Goal: Task Accomplishment & Management: Use online tool/utility

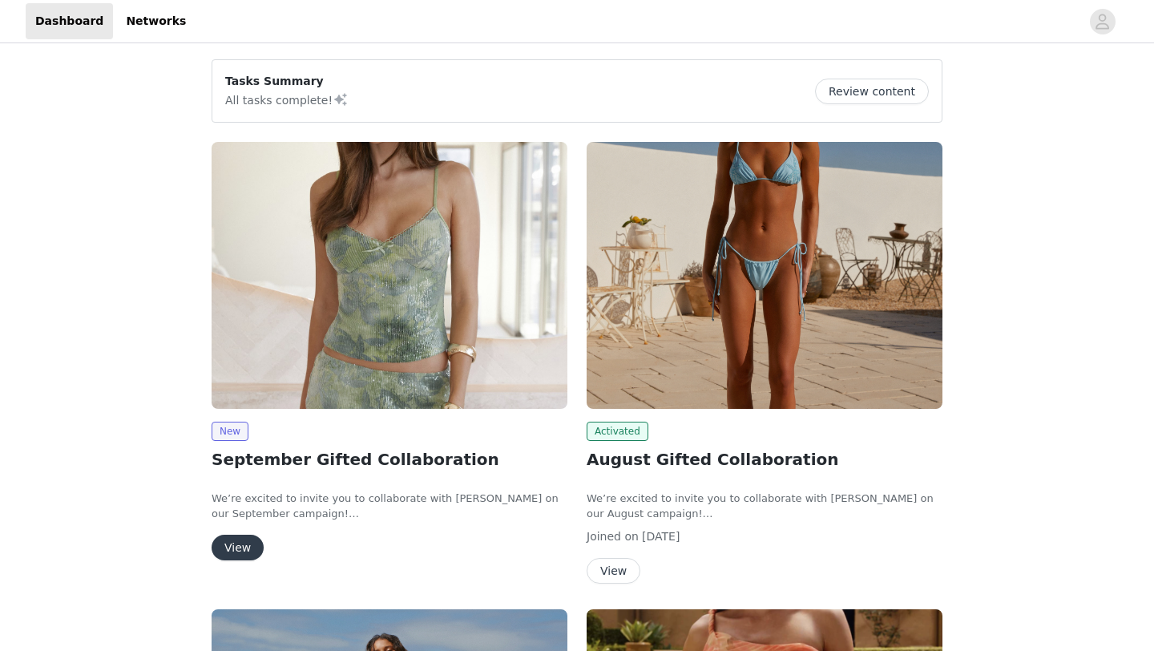
click at [239, 550] on button "View" at bounding box center [238, 547] width 52 height 26
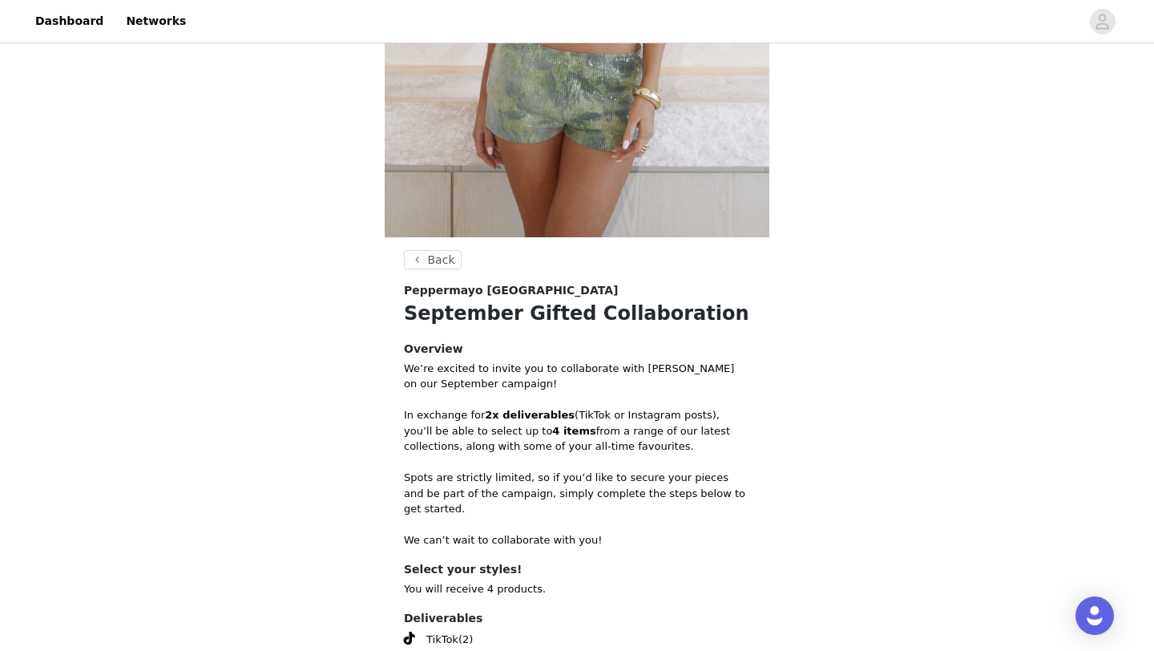
scroll to position [564, 0]
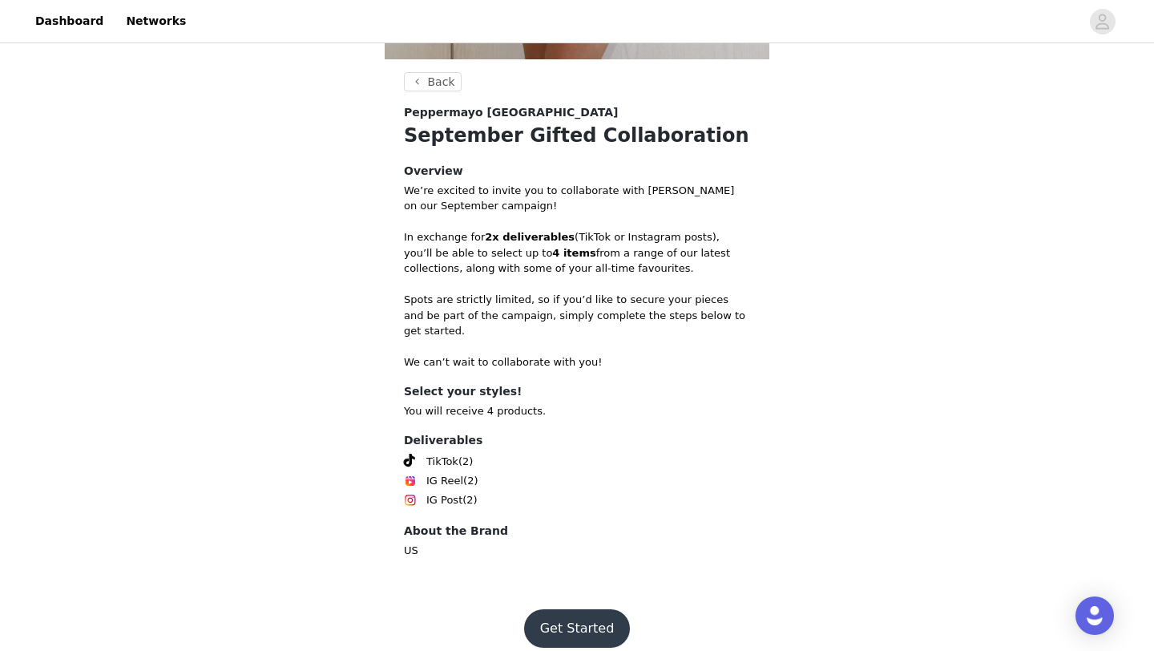
click at [578, 612] on button "Get Started" at bounding box center [577, 628] width 107 height 38
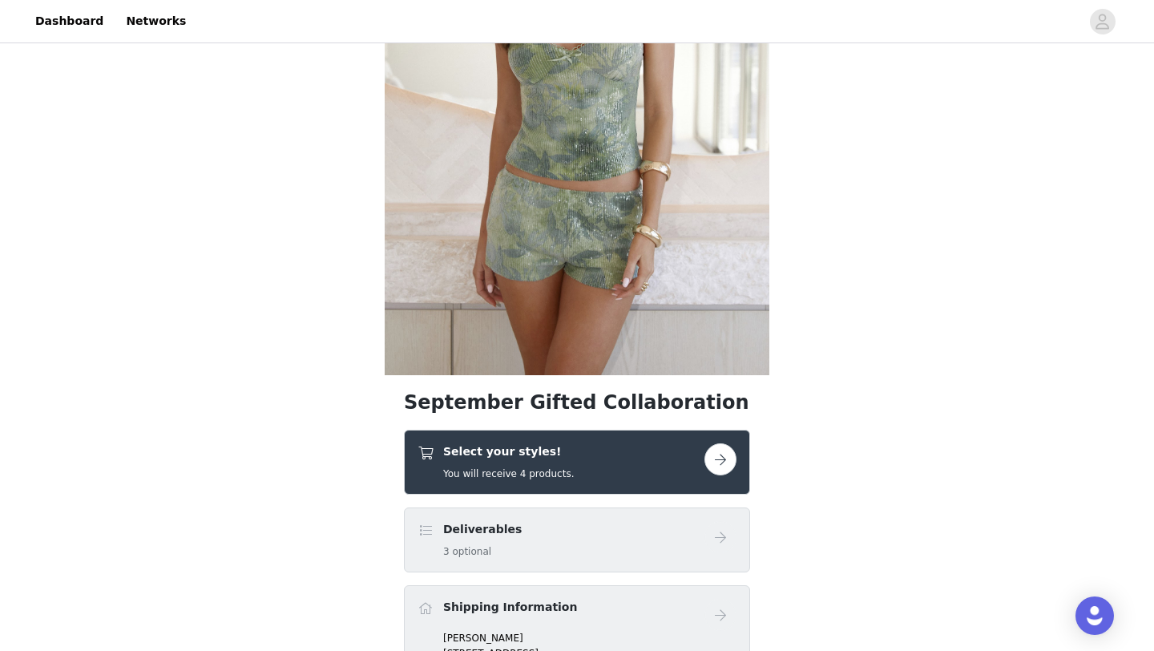
scroll to position [285, 0]
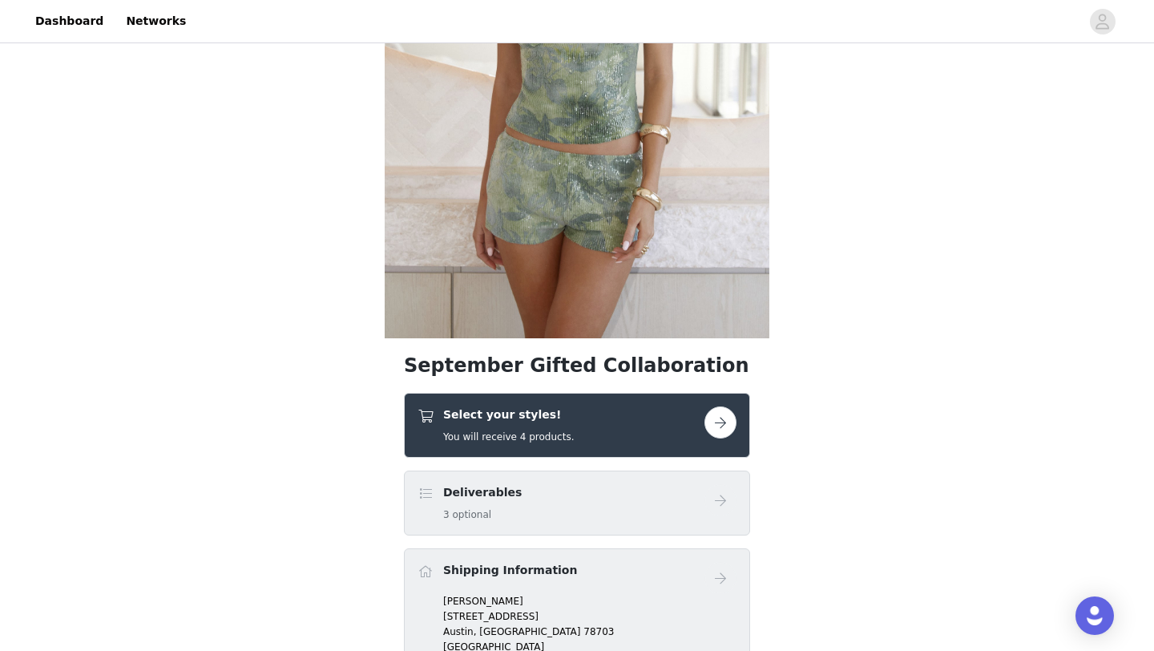
click at [610, 429] on div "Select your styles! You will receive 4 products." at bounding box center [560, 425] width 287 height 38
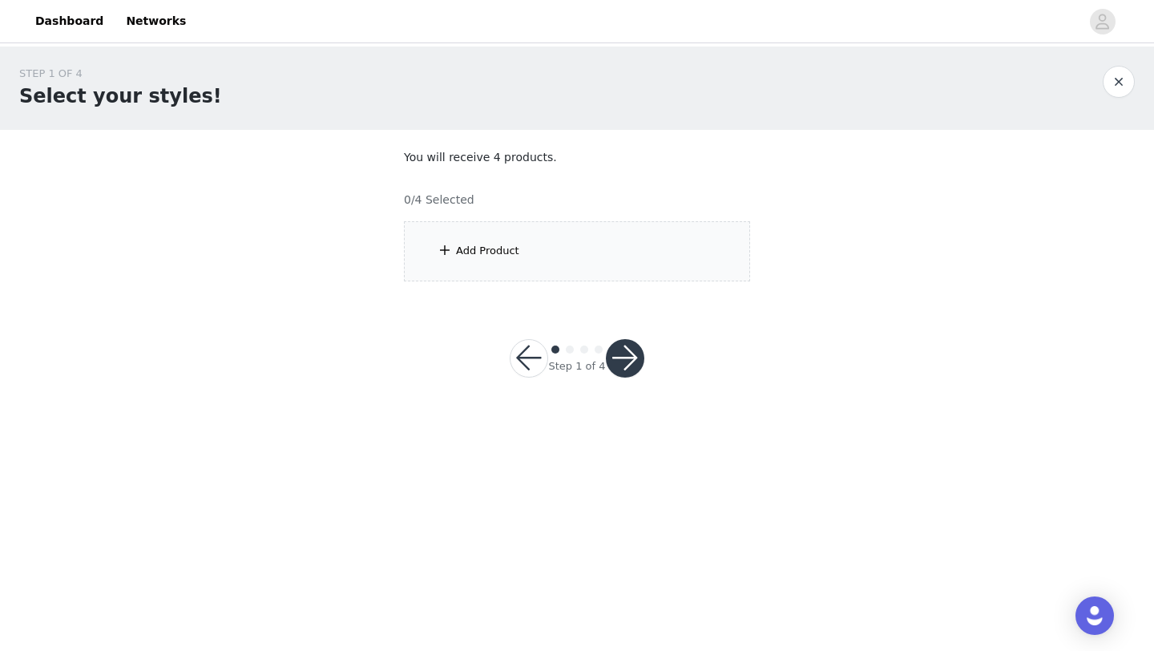
click at [549, 273] on div "Add Product" at bounding box center [577, 251] width 346 height 60
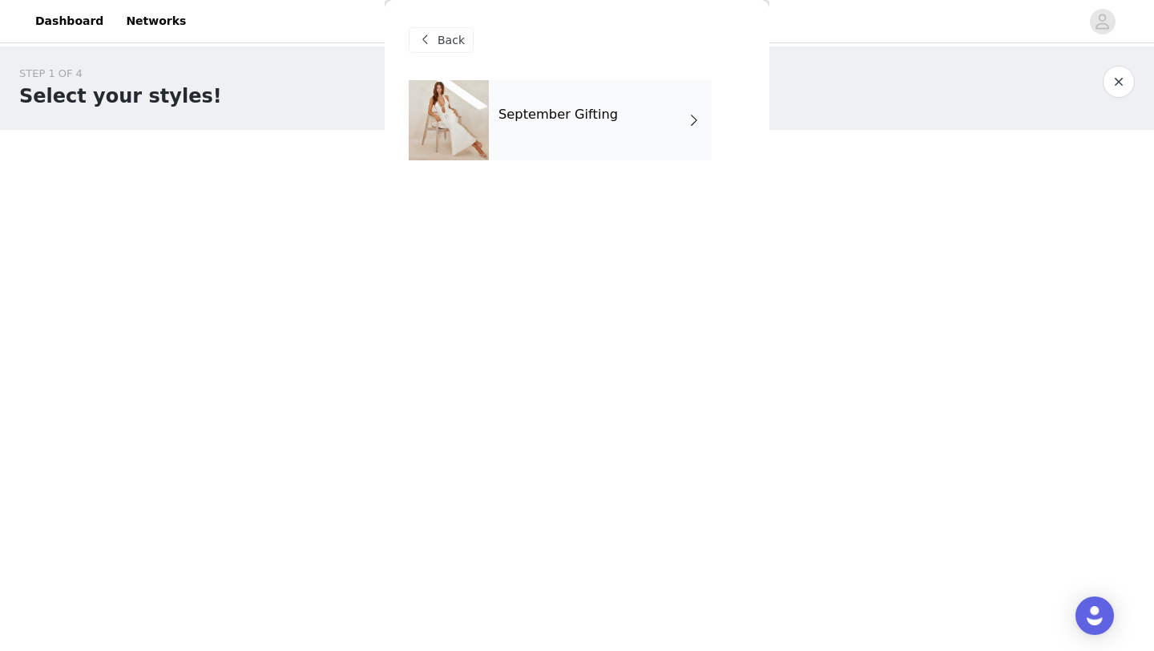
click at [579, 107] on h4 "September Gifting" at bounding box center [557, 114] width 119 height 14
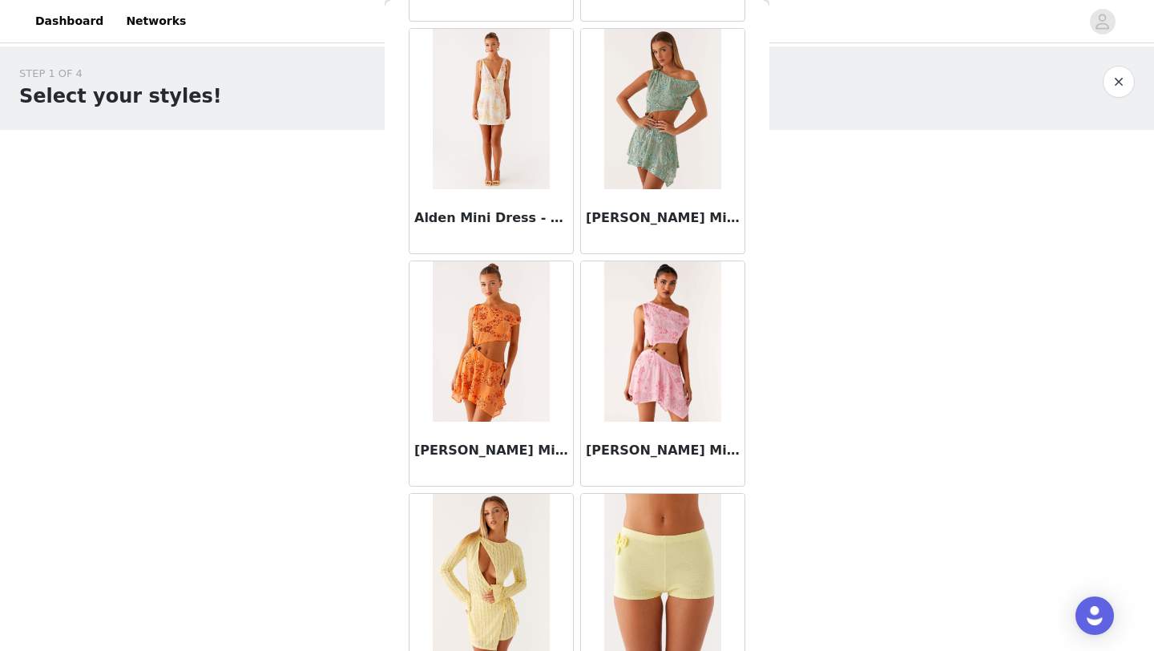
scroll to position [1801, 0]
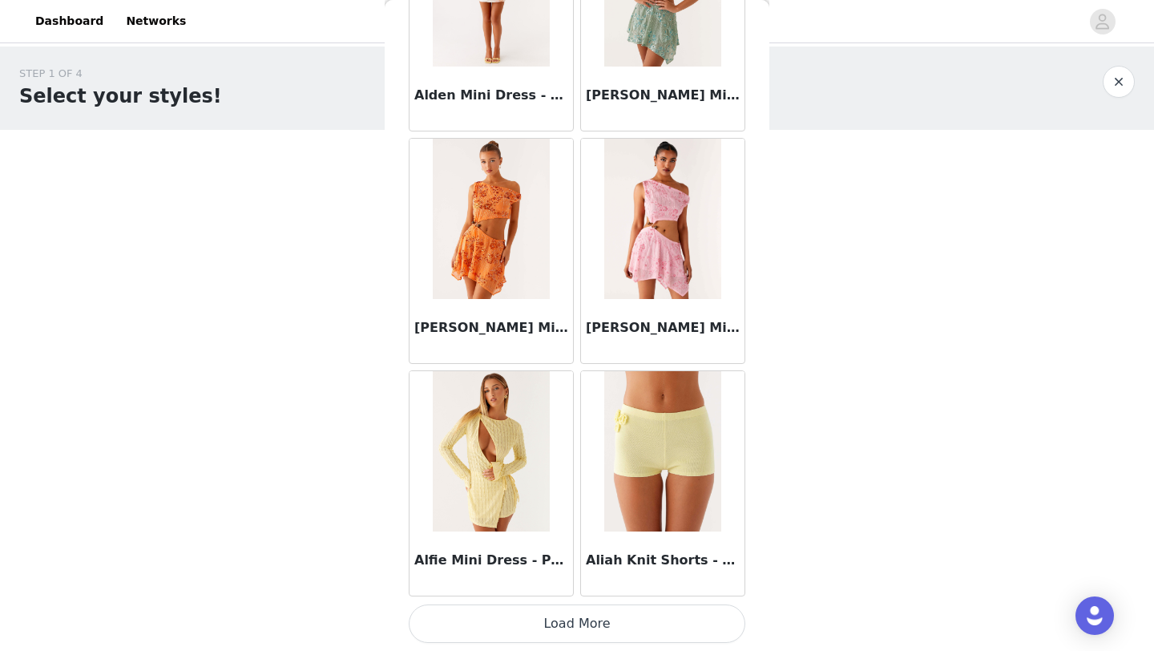
click at [587, 610] on button "Load More" at bounding box center [577, 623] width 337 height 38
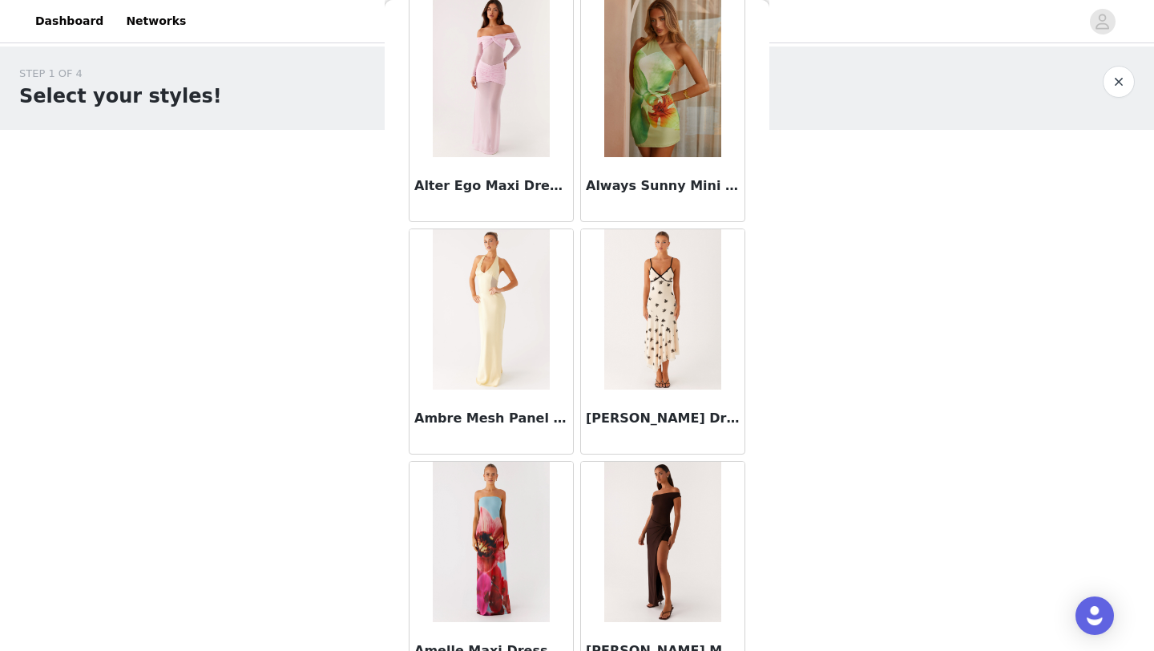
scroll to position [4125, 0]
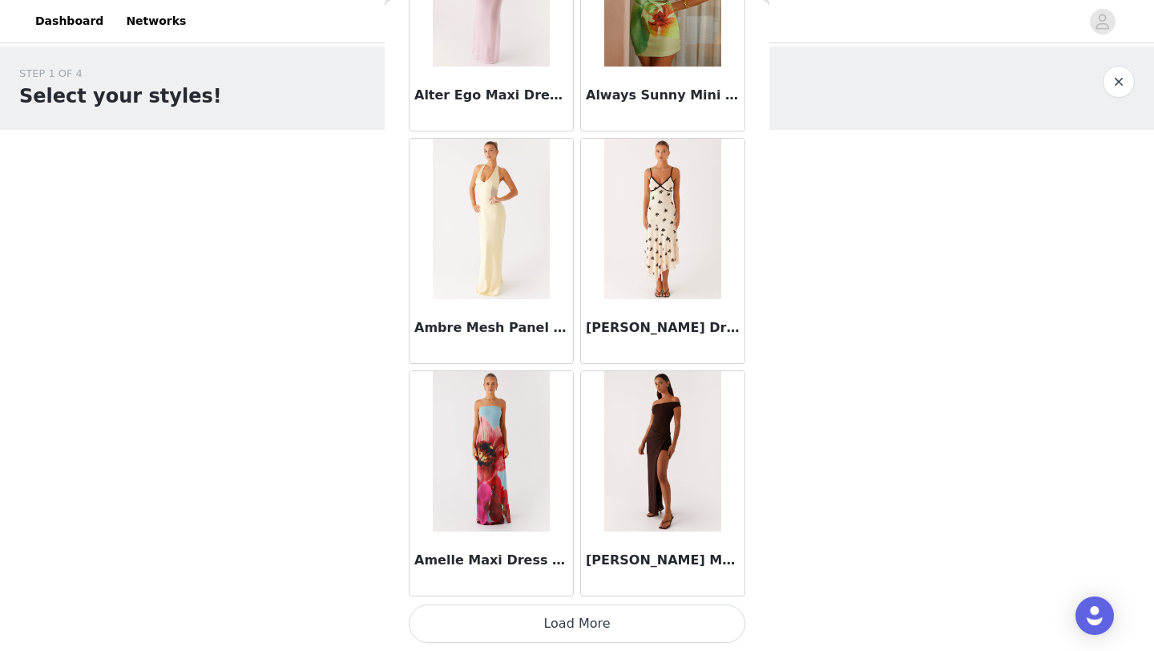
click at [541, 625] on button "Load More" at bounding box center [577, 623] width 337 height 38
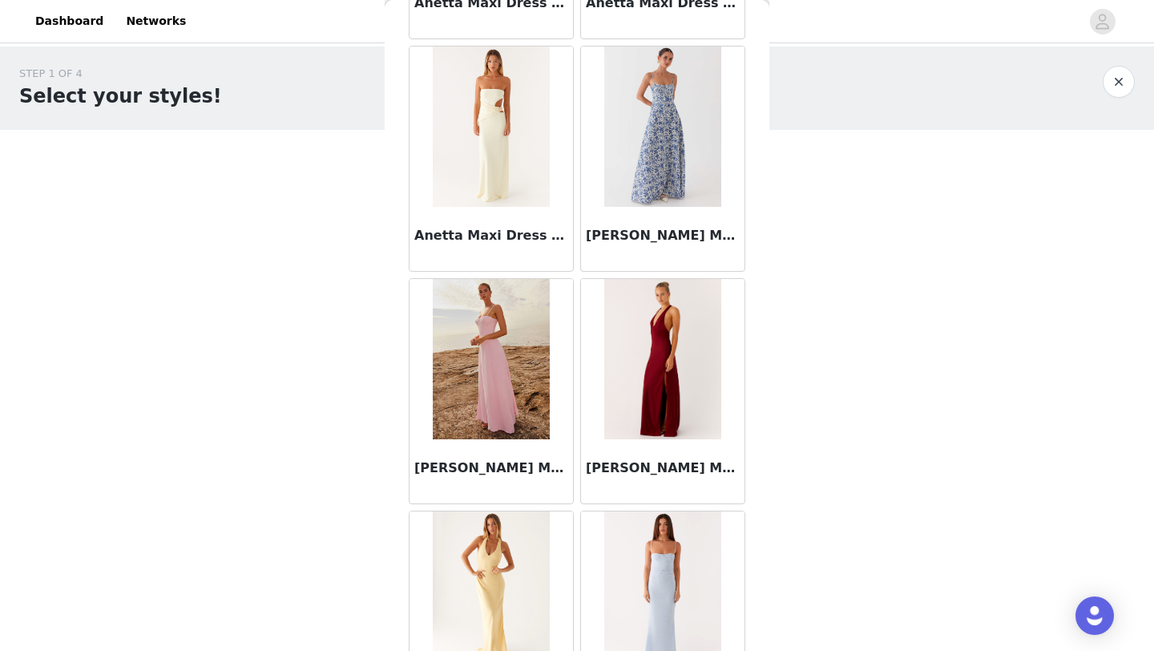
scroll to position [6448, 0]
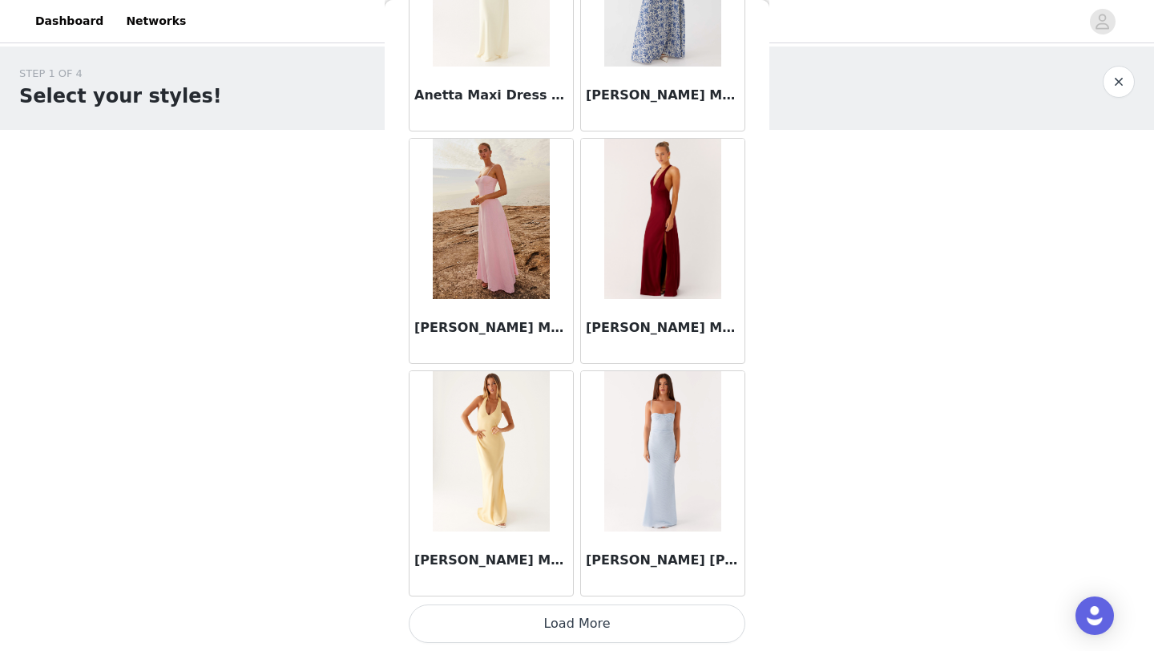
click at [611, 625] on button "Load More" at bounding box center [577, 623] width 337 height 38
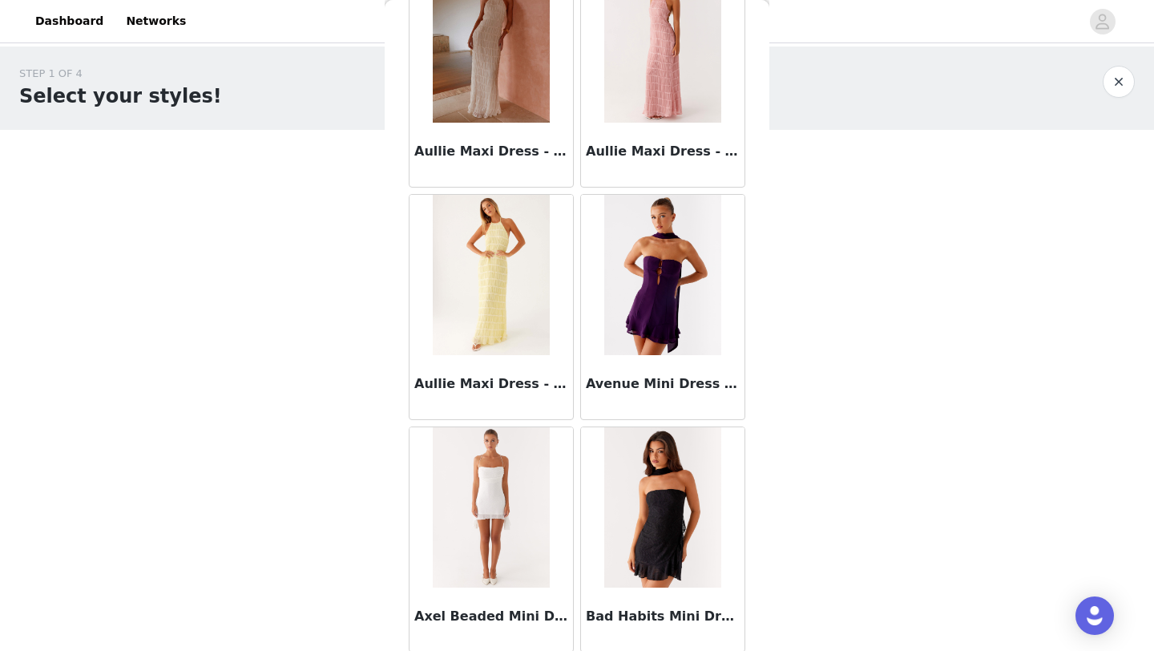
scroll to position [8772, 0]
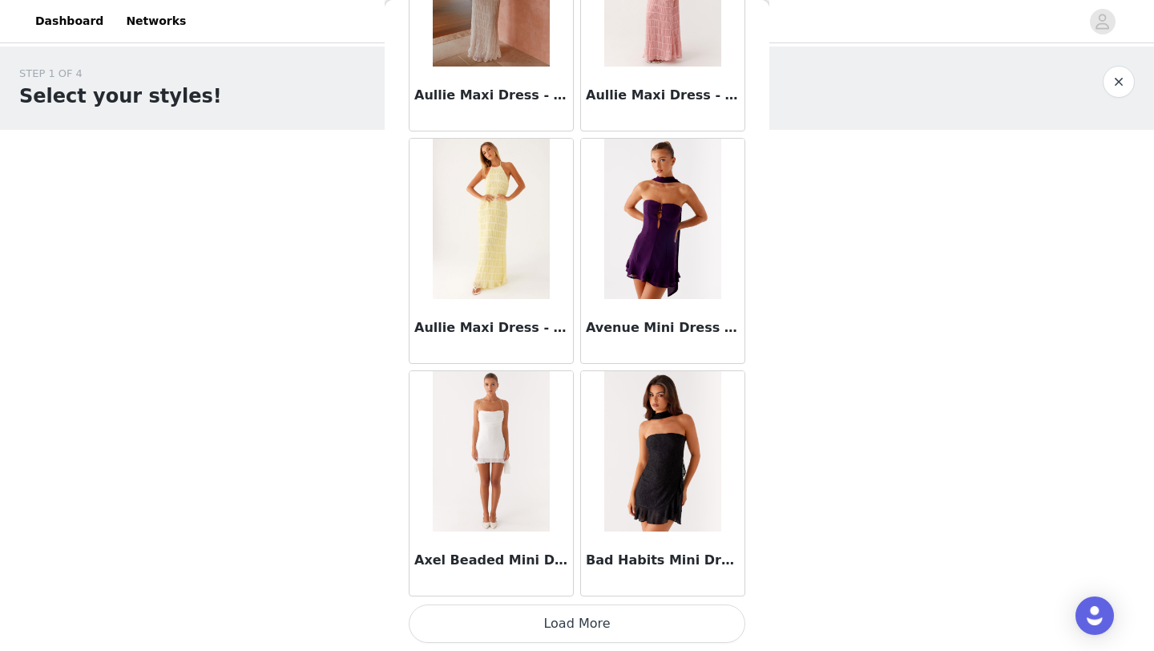
click at [590, 622] on button "Load More" at bounding box center [577, 623] width 337 height 38
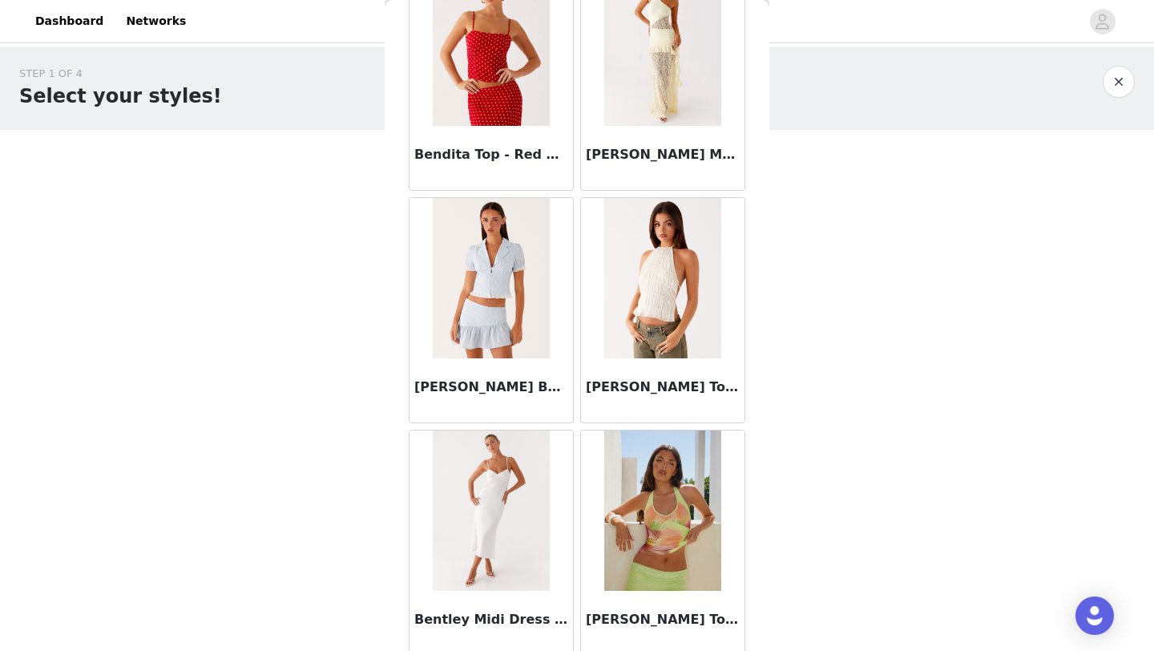
scroll to position [11095, 0]
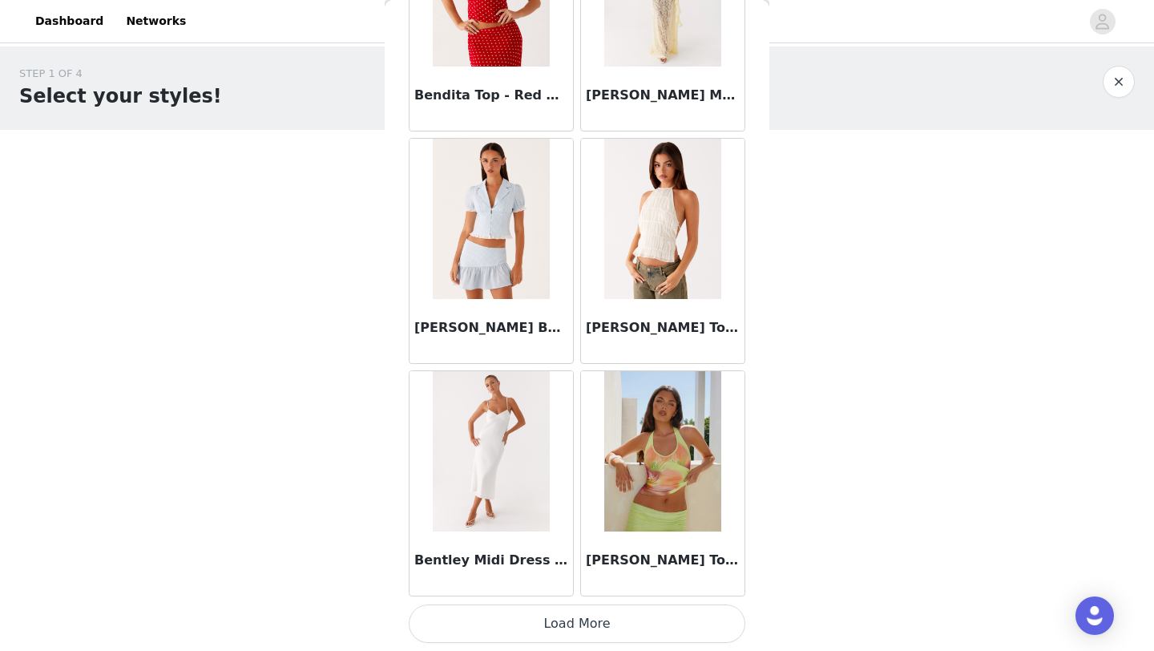
click at [603, 622] on button "Load More" at bounding box center [577, 623] width 337 height 38
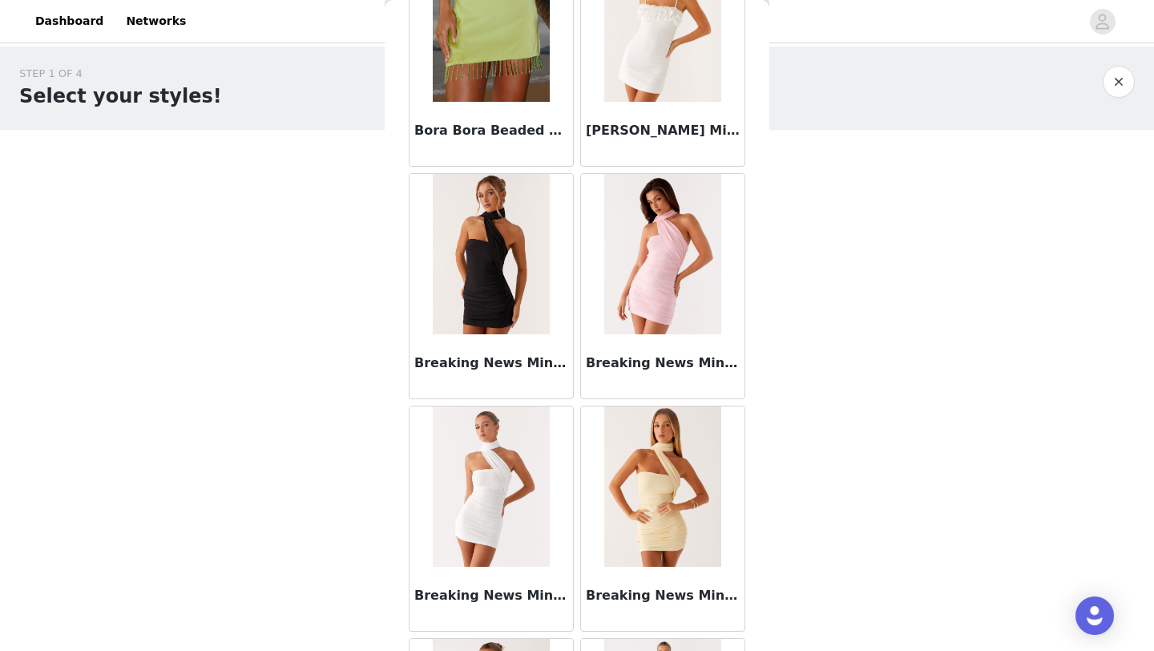
scroll to position [13146, 0]
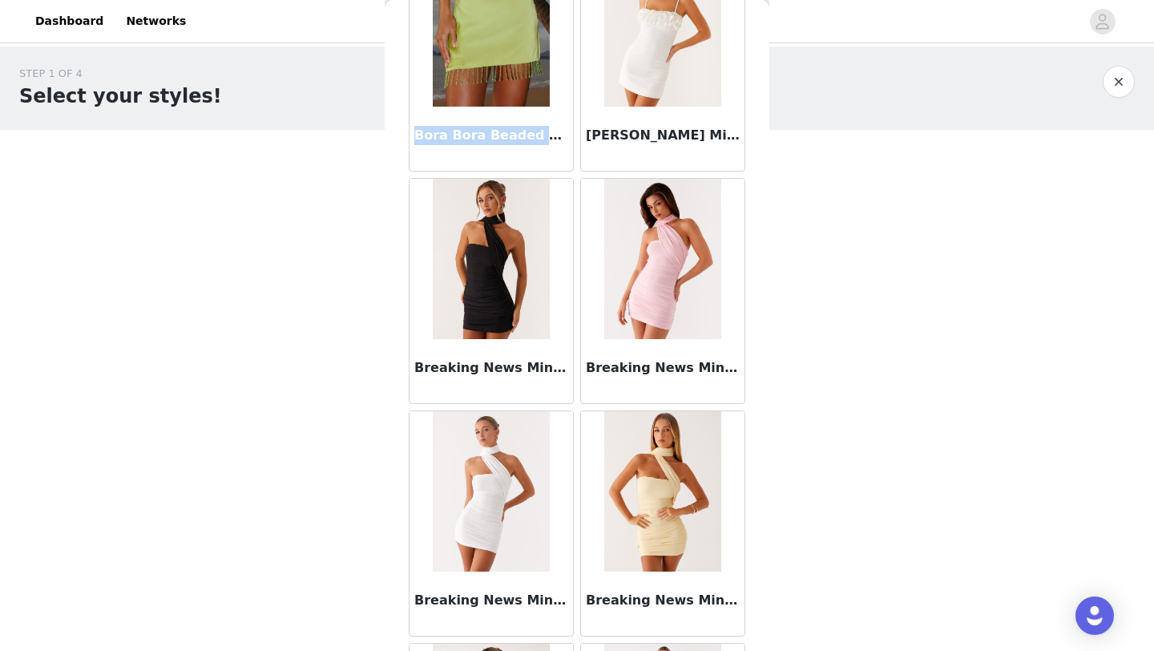
drag, startPoint x: 417, startPoint y: 136, endPoint x: 550, endPoint y: 136, distance: 133.0
click at [551, 136] on h3 "Bora Bora Beaded Mini Skirt - Lime" at bounding box center [491, 135] width 154 height 19
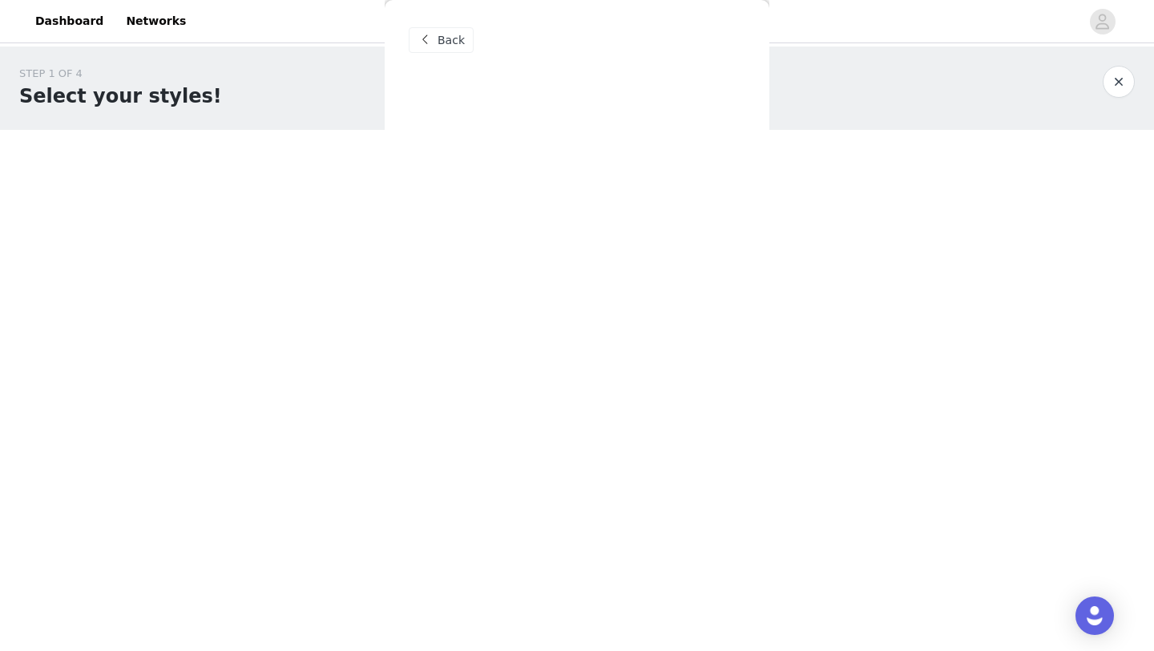
copy h3 "Bora Bora Beaded Mini"
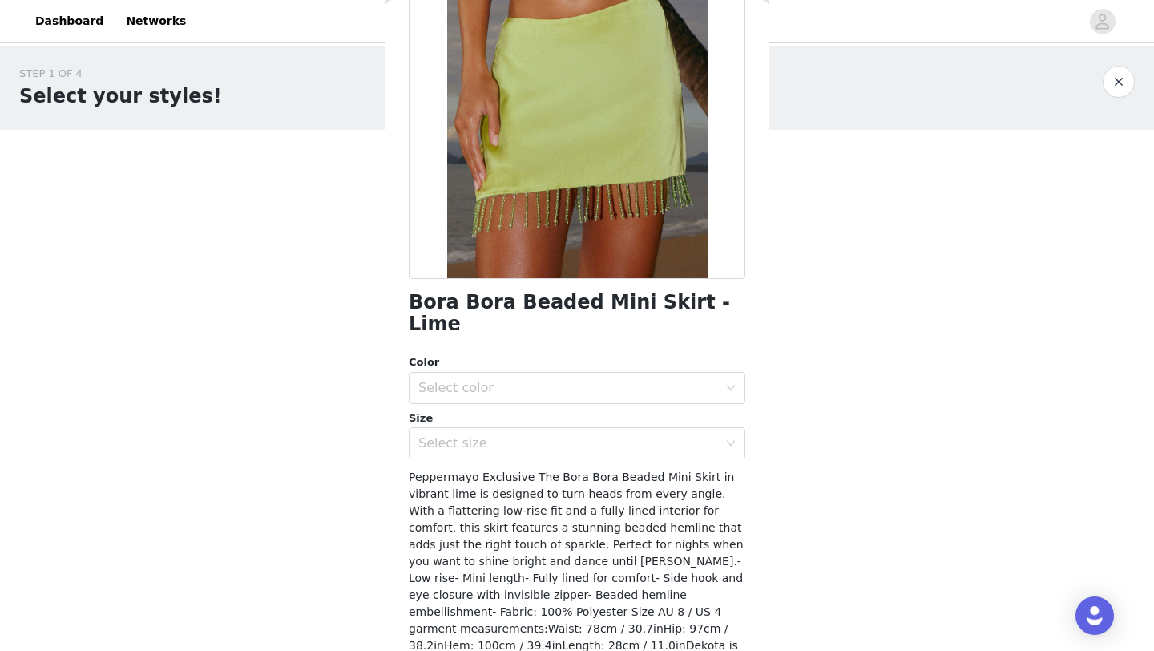
scroll to position [175, 0]
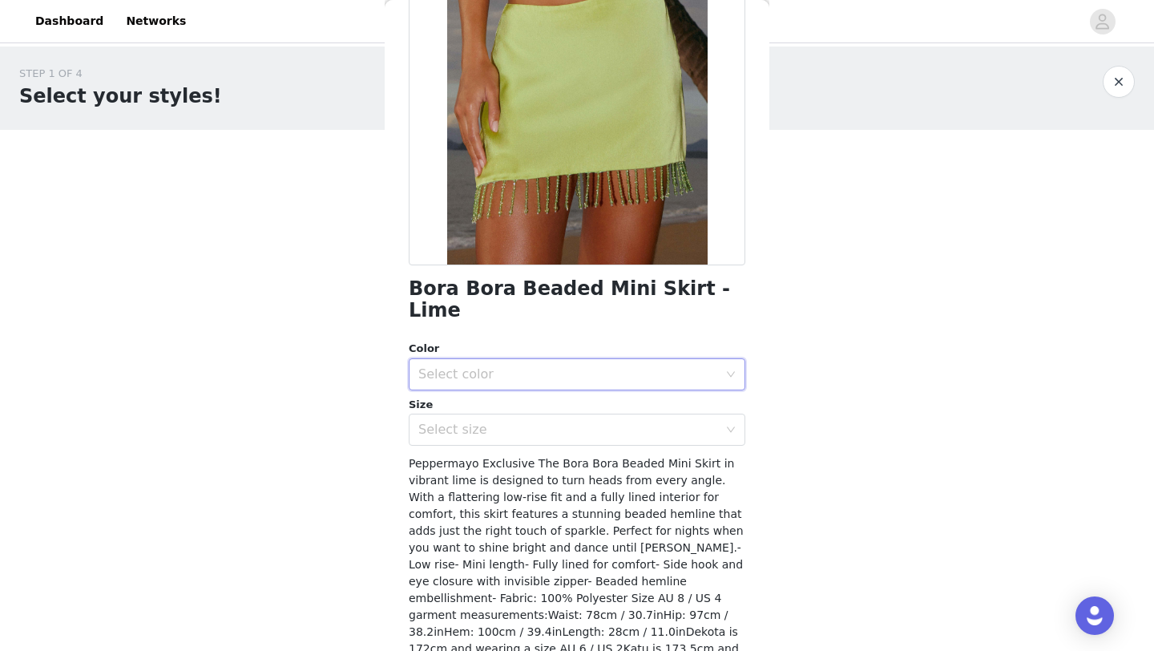
click at [683, 359] on div "Select color" at bounding box center [571, 374] width 307 height 30
click at [609, 393] on li "Lime" at bounding box center [577, 388] width 337 height 26
click at [612, 417] on div "Select size" at bounding box center [571, 429] width 307 height 30
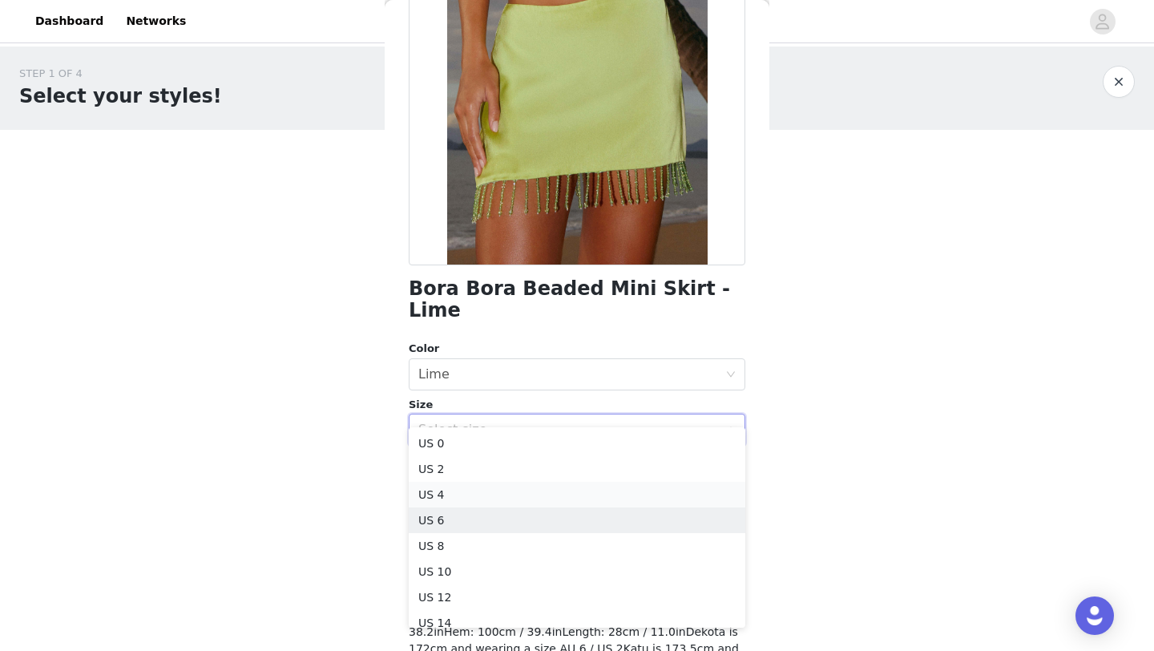
click at [517, 496] on li "US 4" at bounding box center [577, 495] width 337 height 26
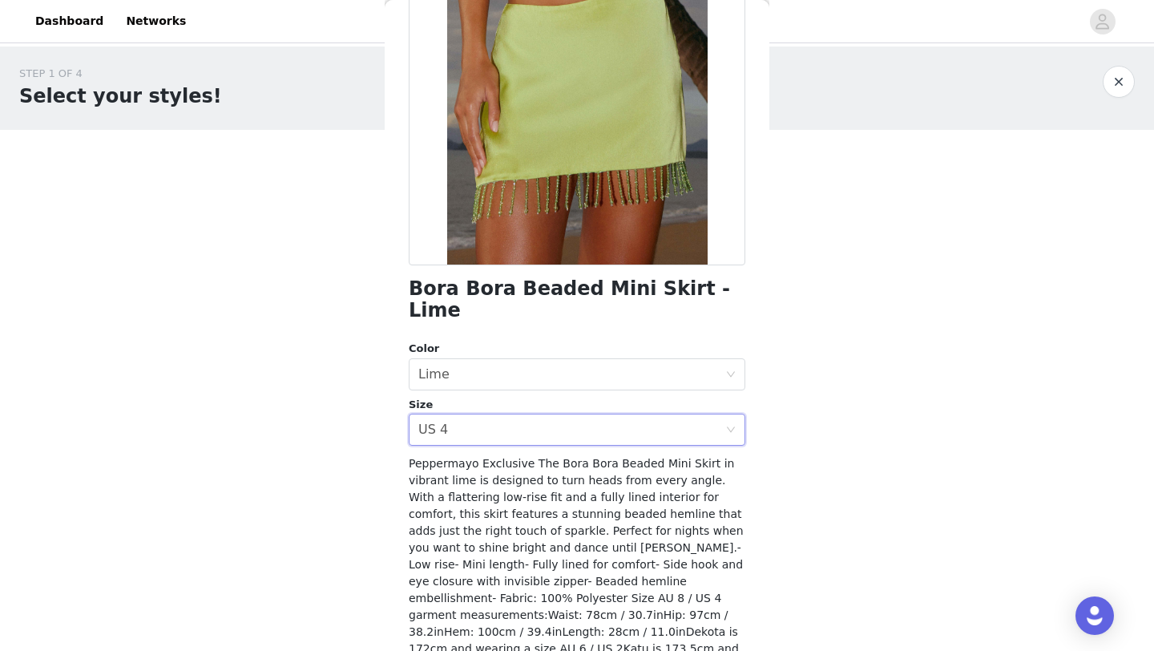
scroll to position [228, 0]
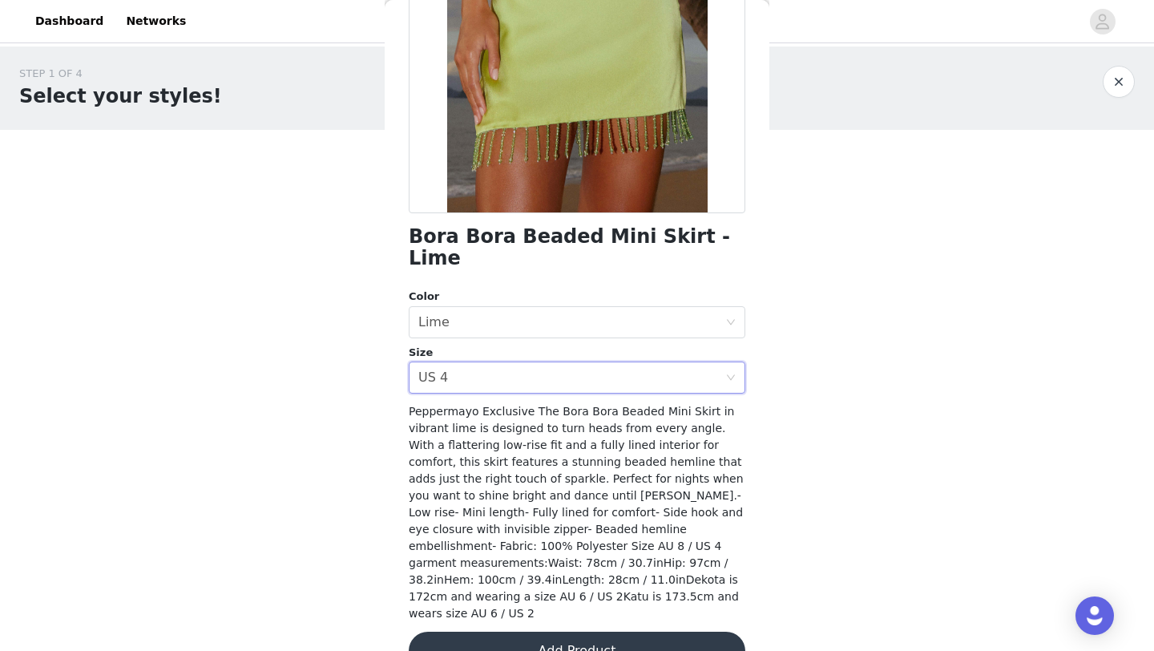
click at [557, 631] on button "Add Product" at bounding box center [577, 650] width 337 height 38
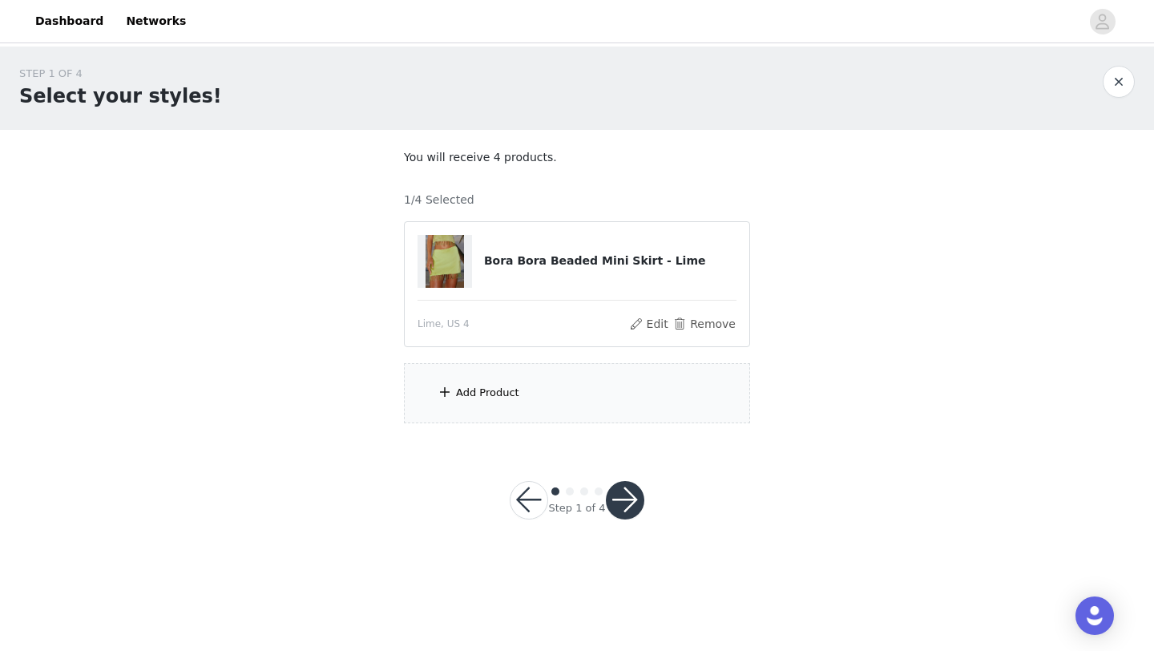
click at [452, 393] on span at bounding box center [445, 391] width 16 height 19
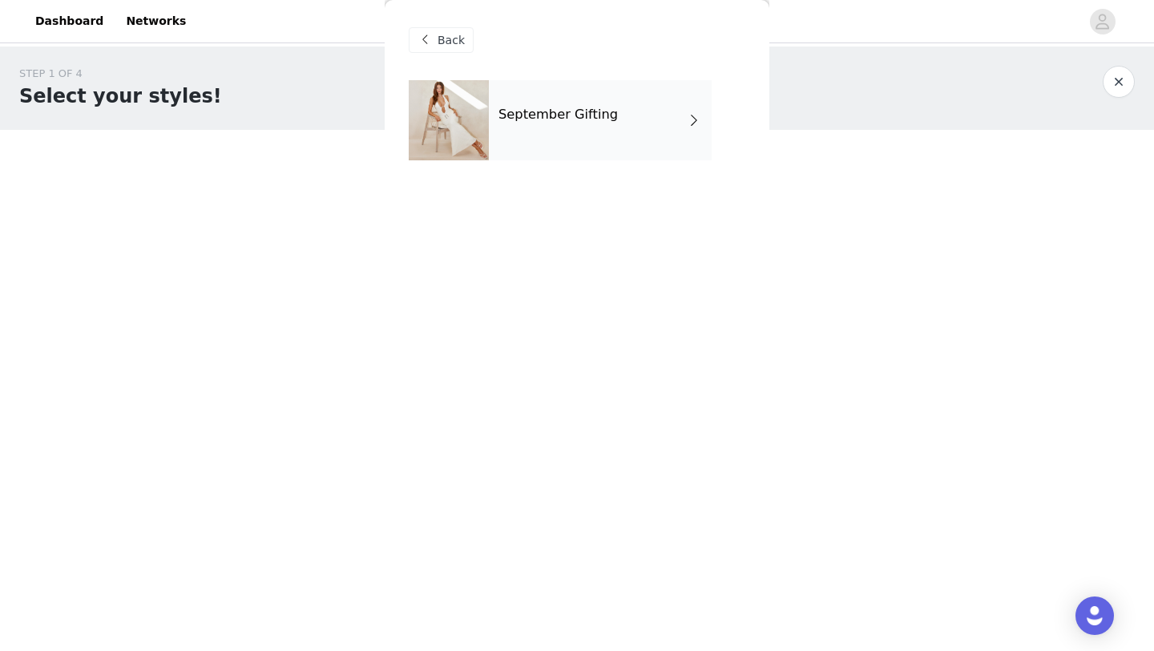
click at [526, 88] on div "September Gifting" at bounding box center [600, 120] width 223 height 80
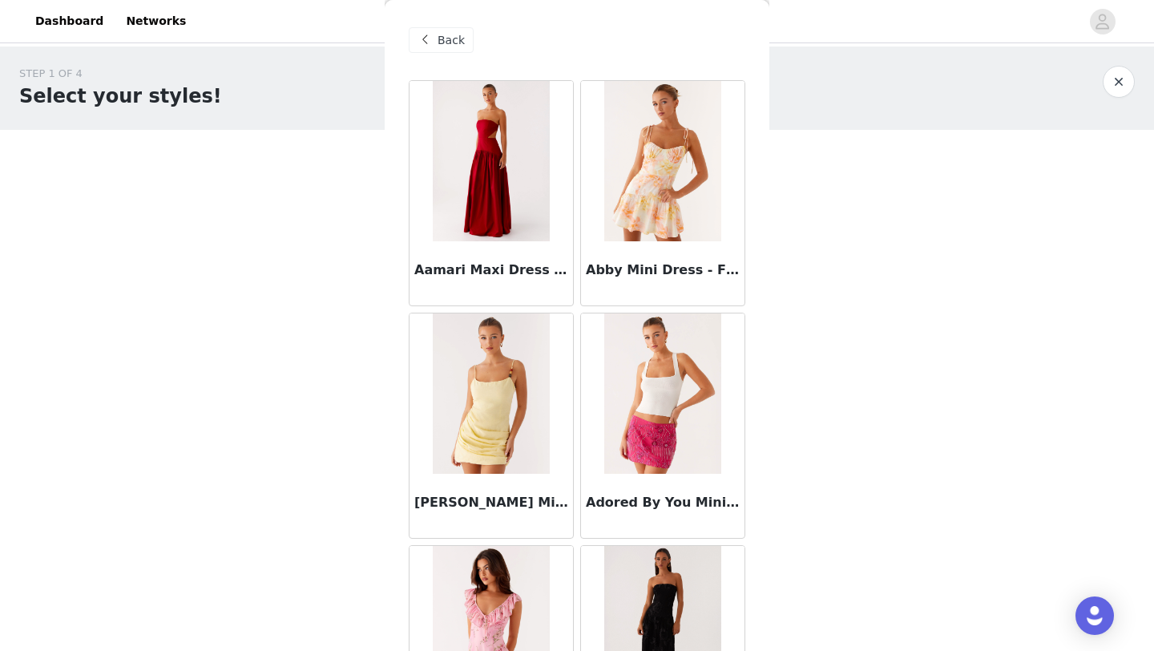
scroll to position [1801, 0]
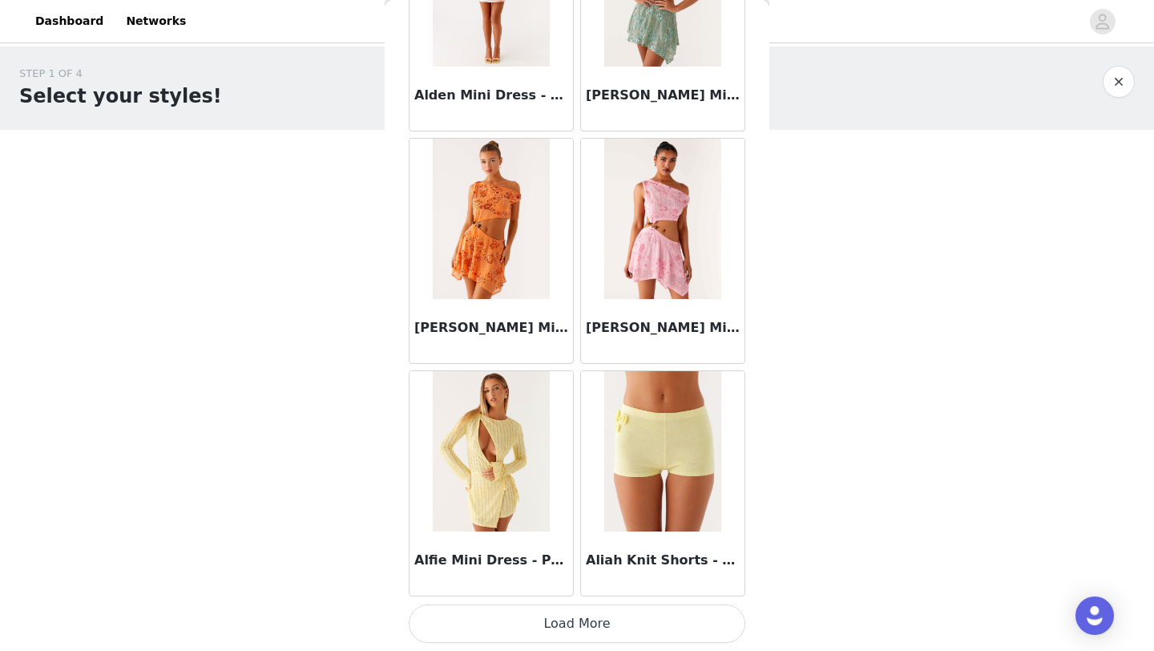
click at [643, 614] on button "Load More" at bounding box center [577, 623] width 337 height 38
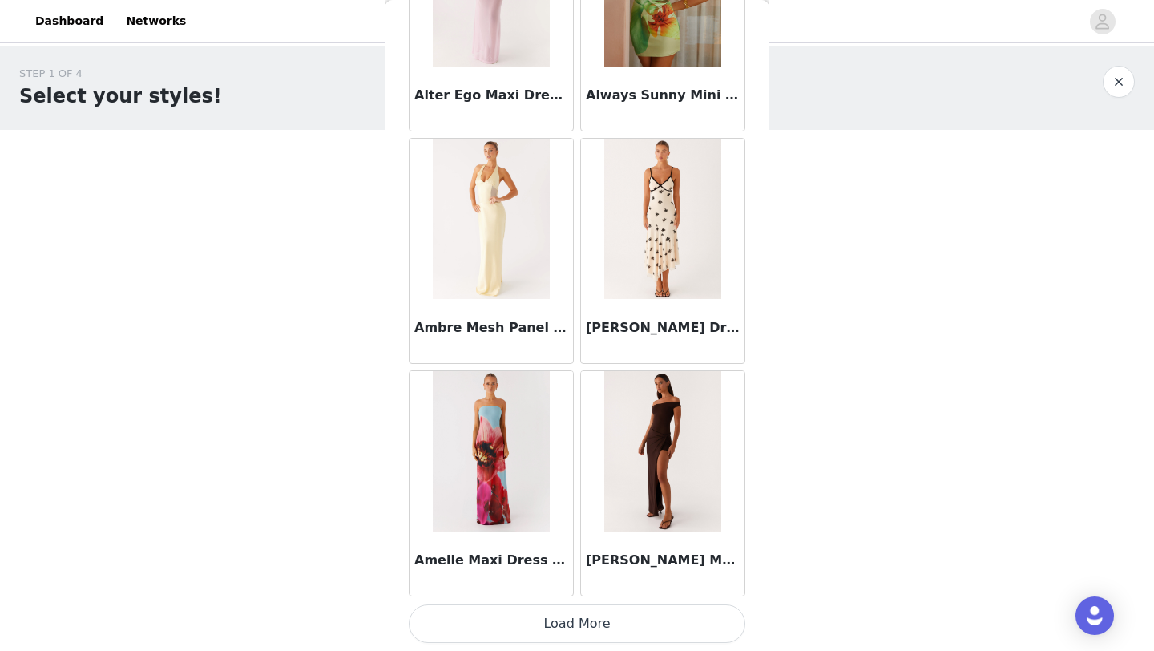
click at [645, 616] on button "Load More" at bounding box center [577, 623] width 337 height 38
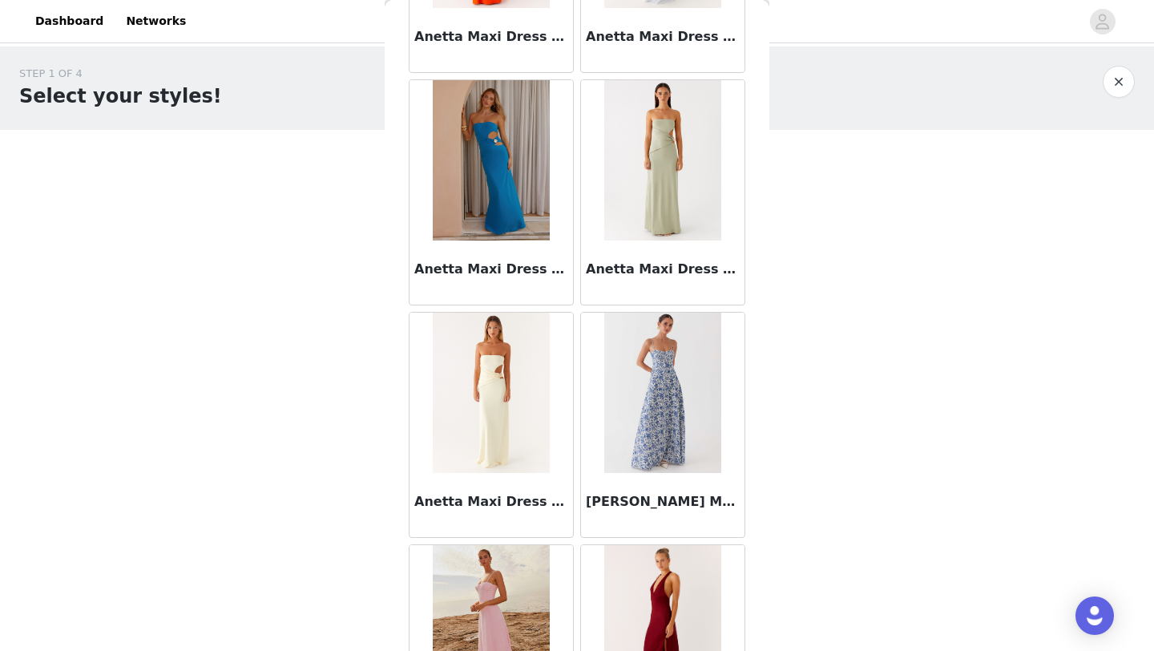
scroll to position [6448, 0]
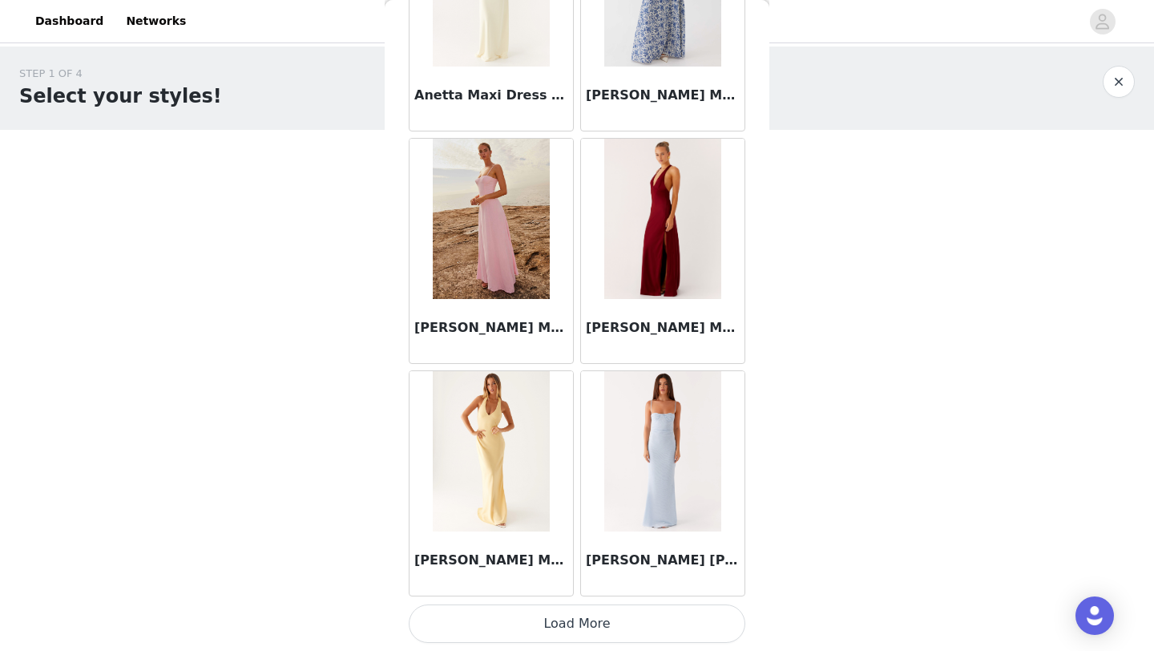
click at [546, 607] on button "Load More" at bounding box center [577, 623] width 337 height 38
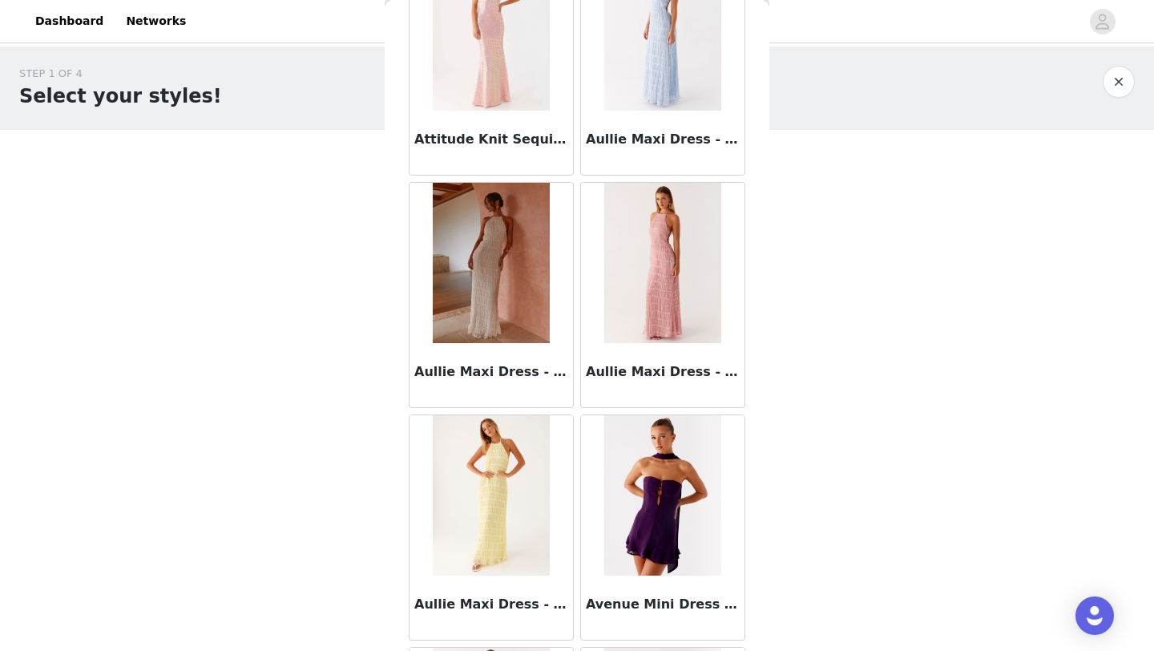
scroll to position [8772, 0]
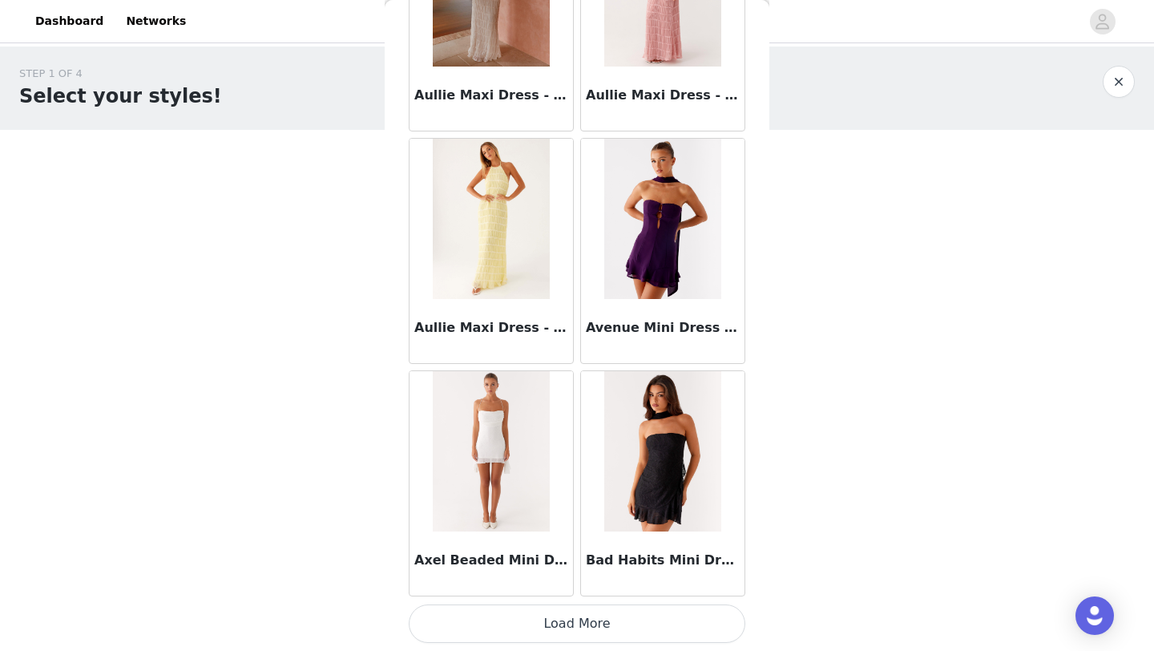
click at [628, 615] on button "Load More" at bounding box center [577, 623] width 337 height 38
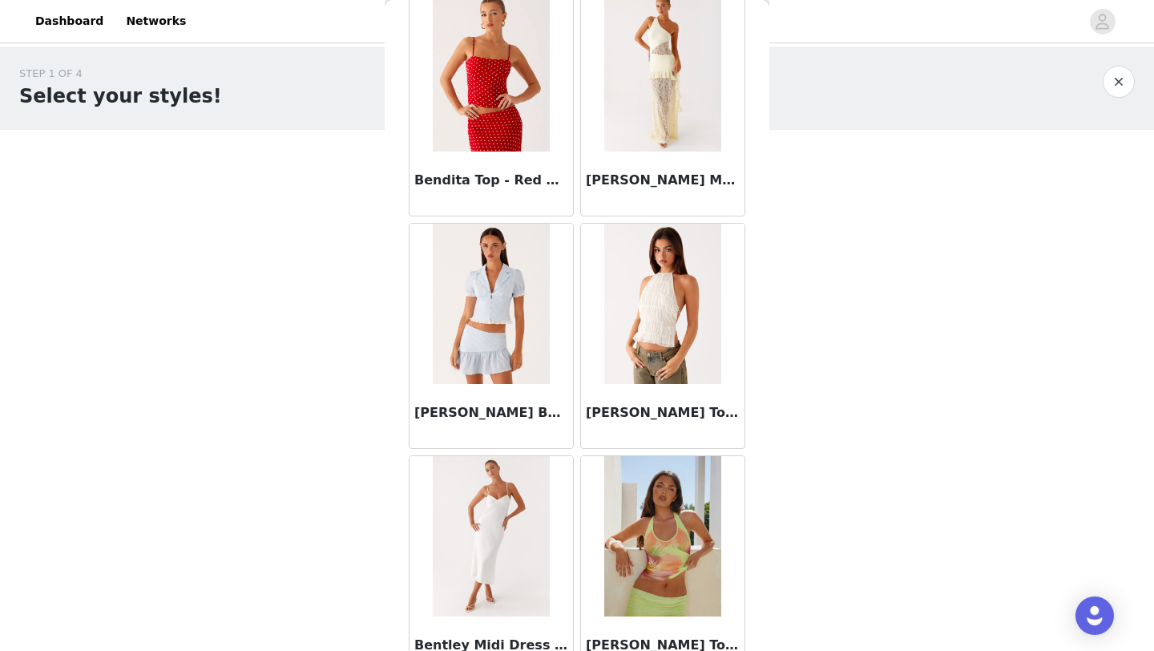
scroll to position [11095, 0]
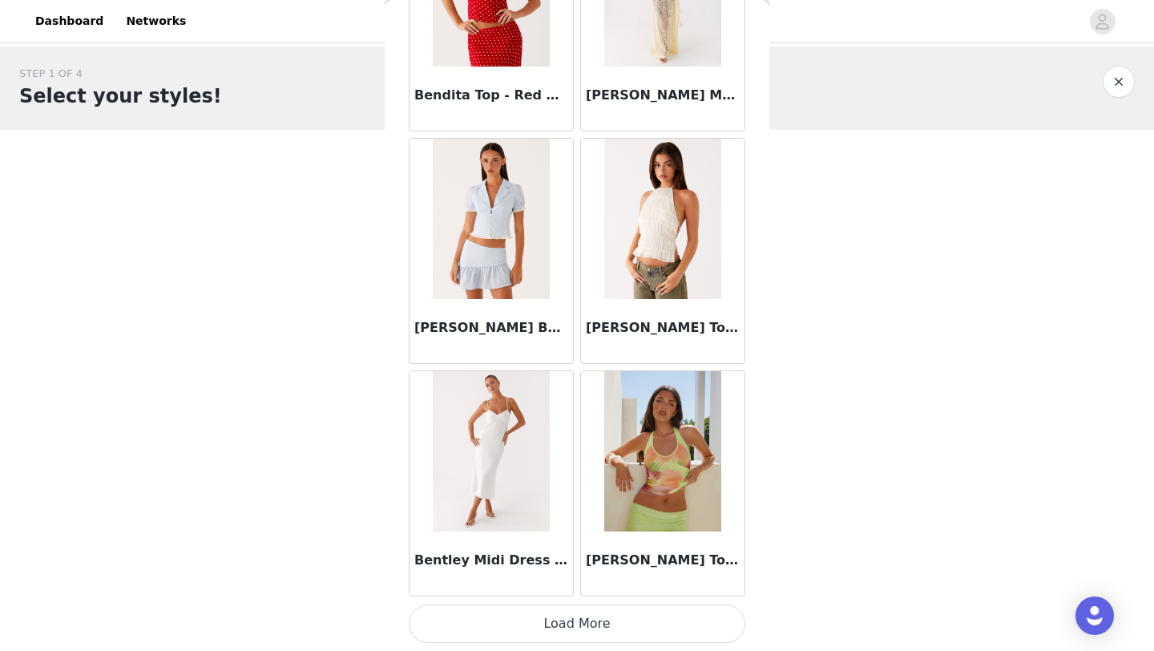
click at [639, 620] on button "Load More" at bounding box center [577, 623] width 337 height 38
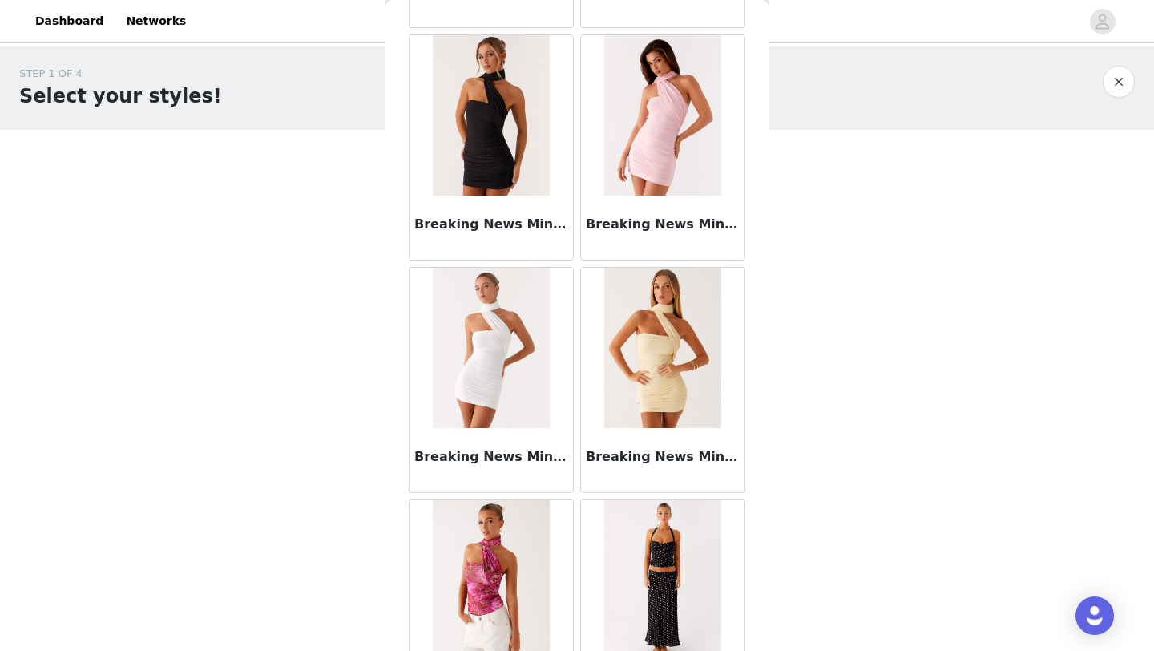
scroll to position [13419, 0]
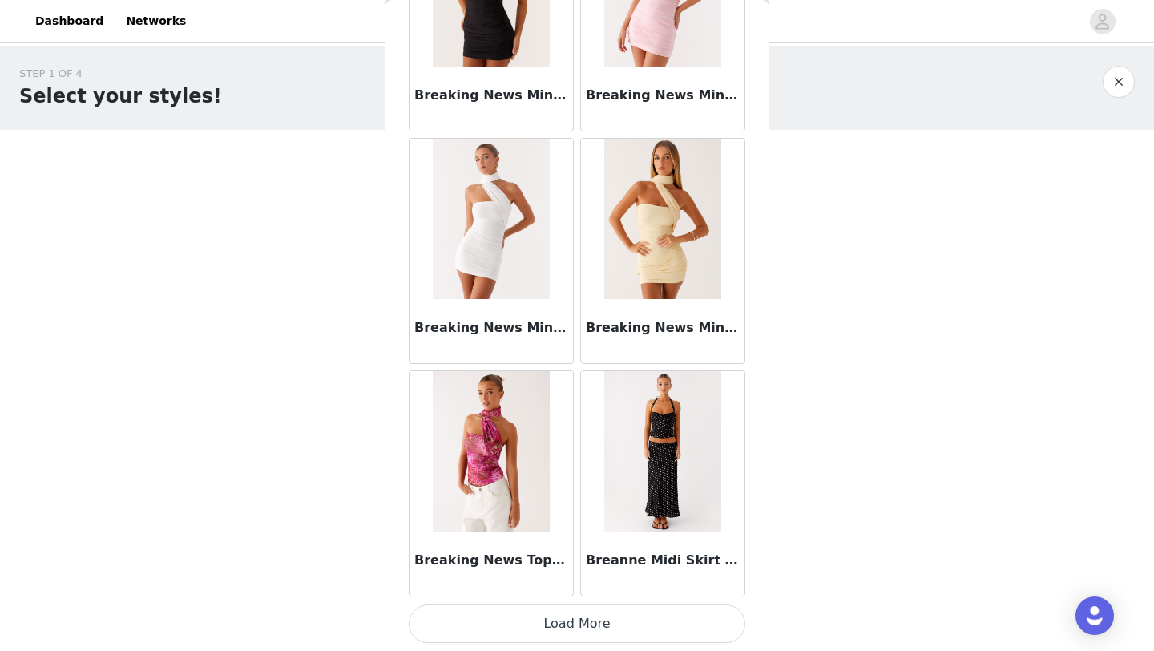
click at [588, 622] on button "Load More" at bounding box center [577, 623] width 337 height 38
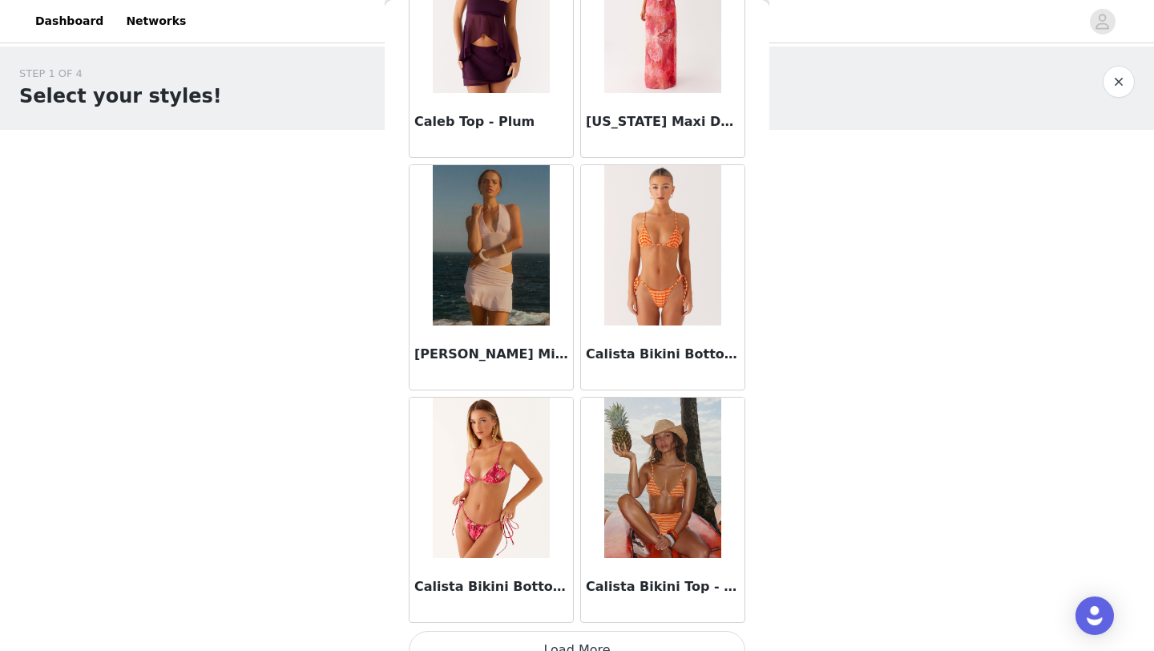
scroll to position [15742, 0]
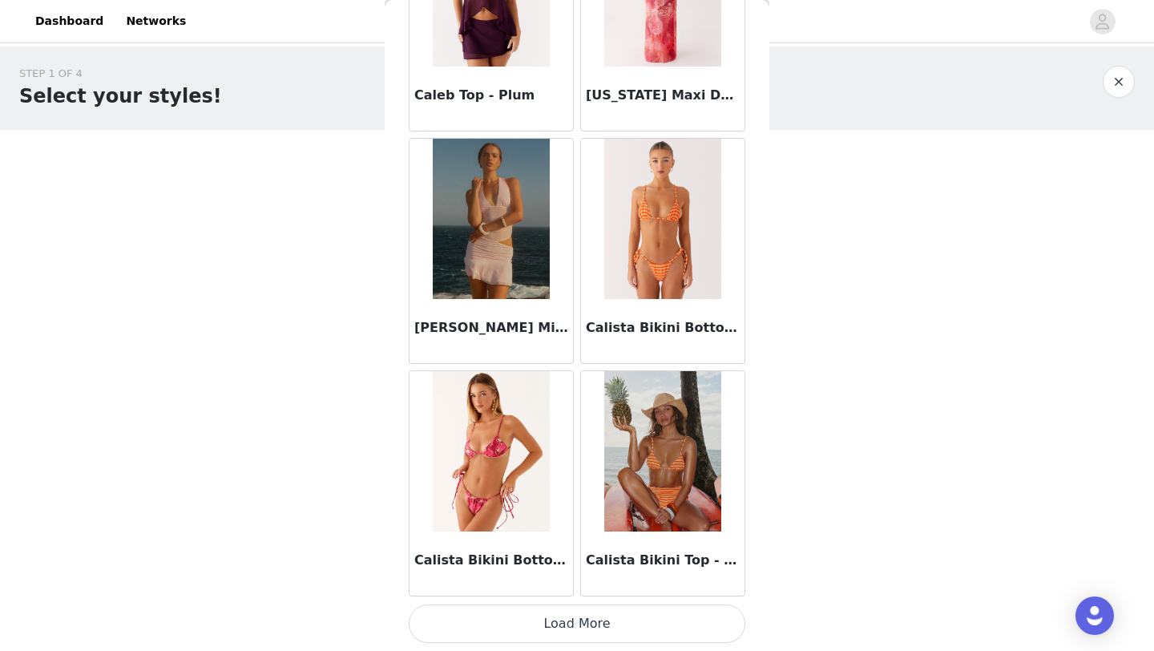
click at [627, 628] on button "Load More" at bounding box center [577, 623] width 337 height 38
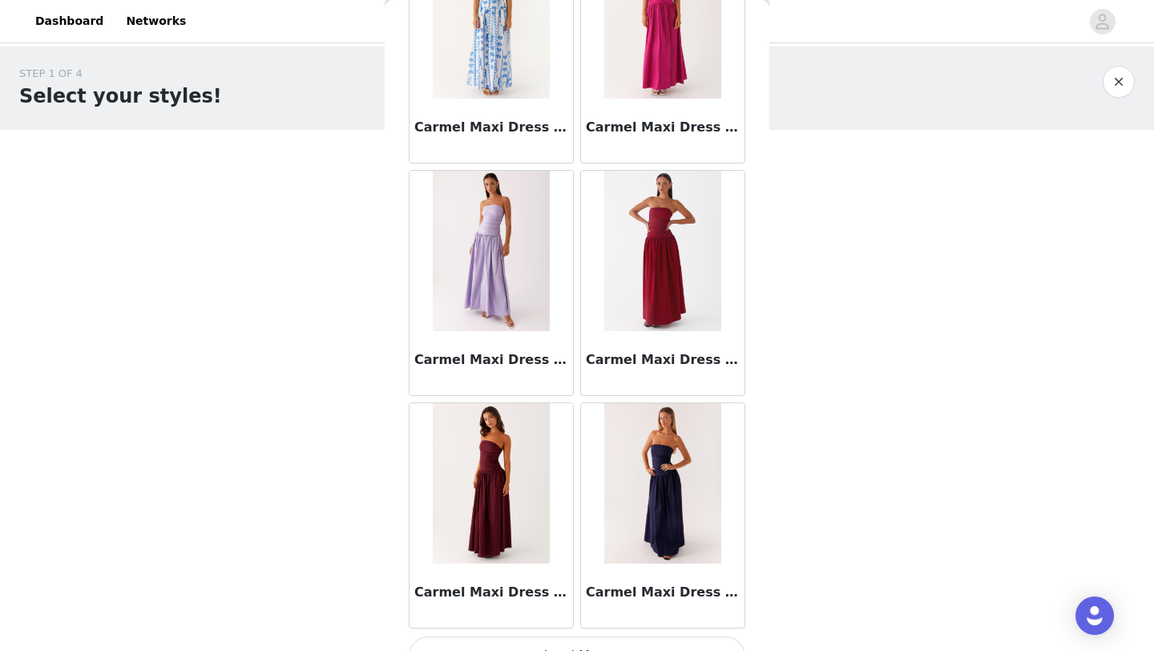
scroll to position [18066, 0]
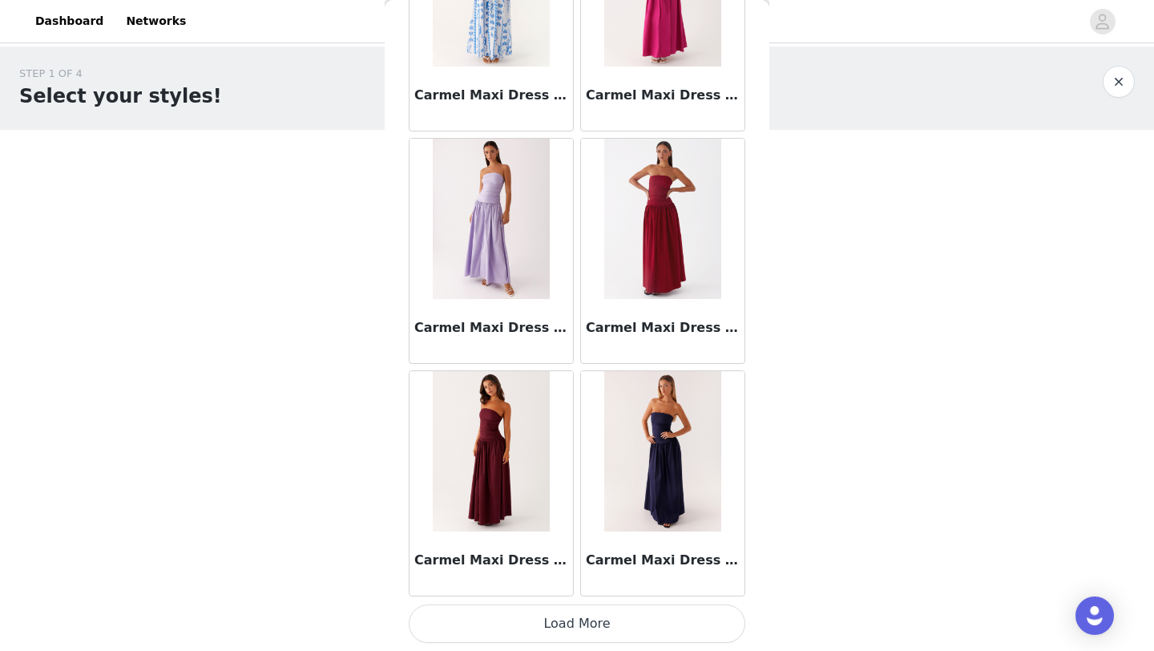
click at [607, 635] on button "Load More" at bounding box center [577, 623] width 337 height 38
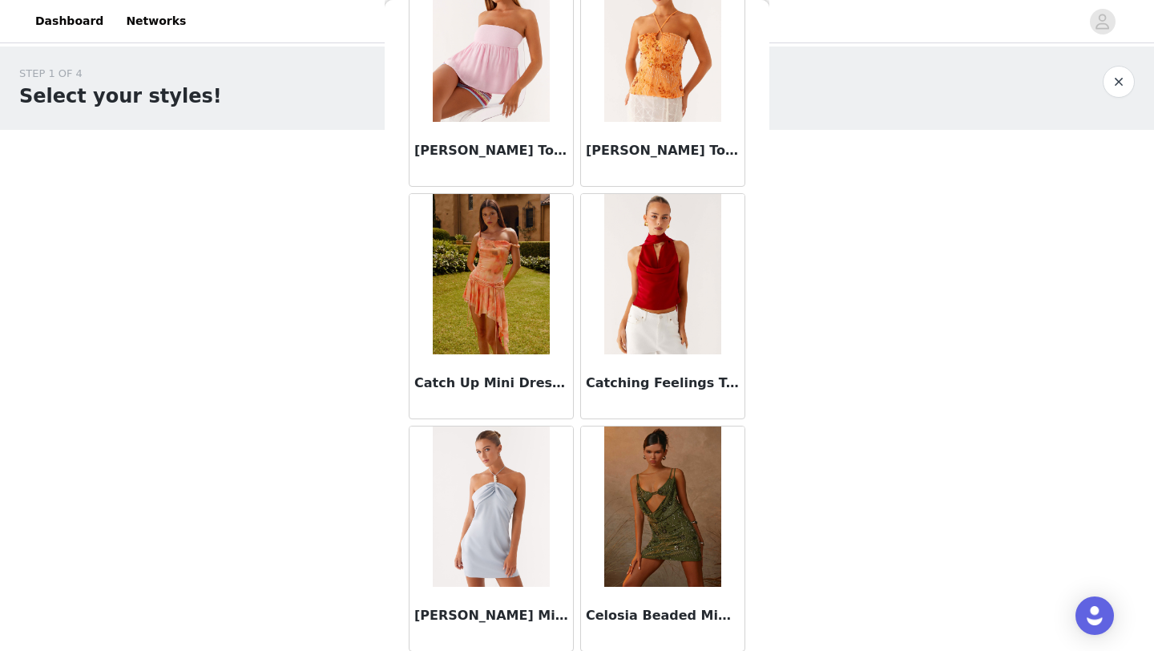
scroll to position [20360, 0]
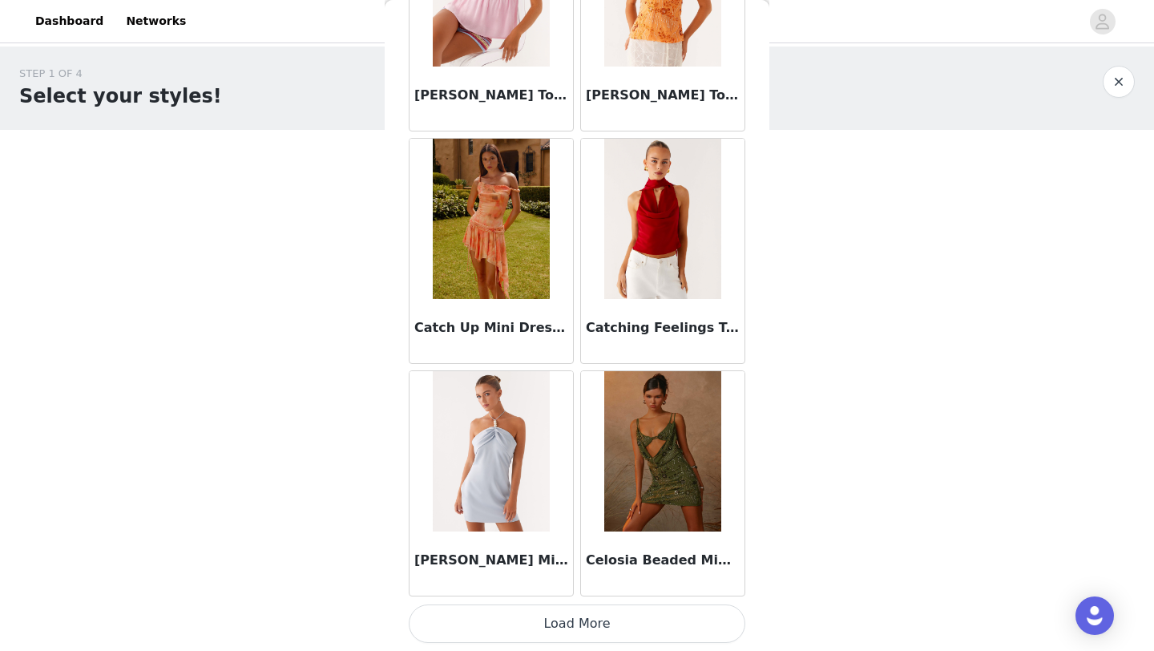
click at [639, 629] on button "Load More" at bounding box center [577, 623] width 337 height 38
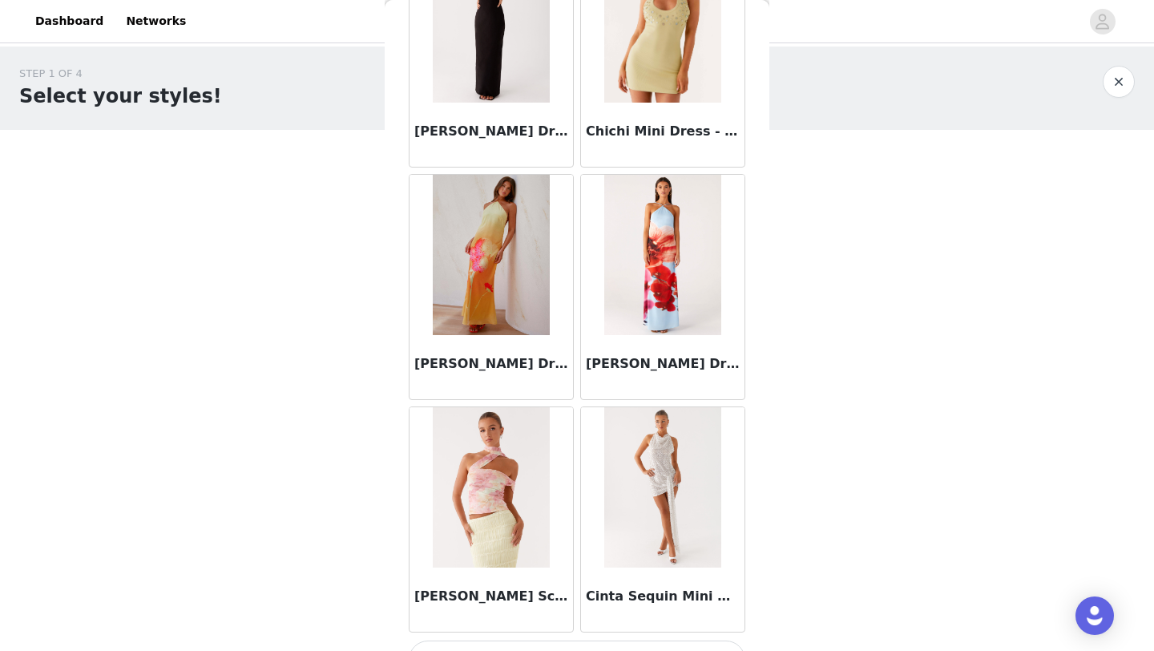
scroll to position [22713, 0]
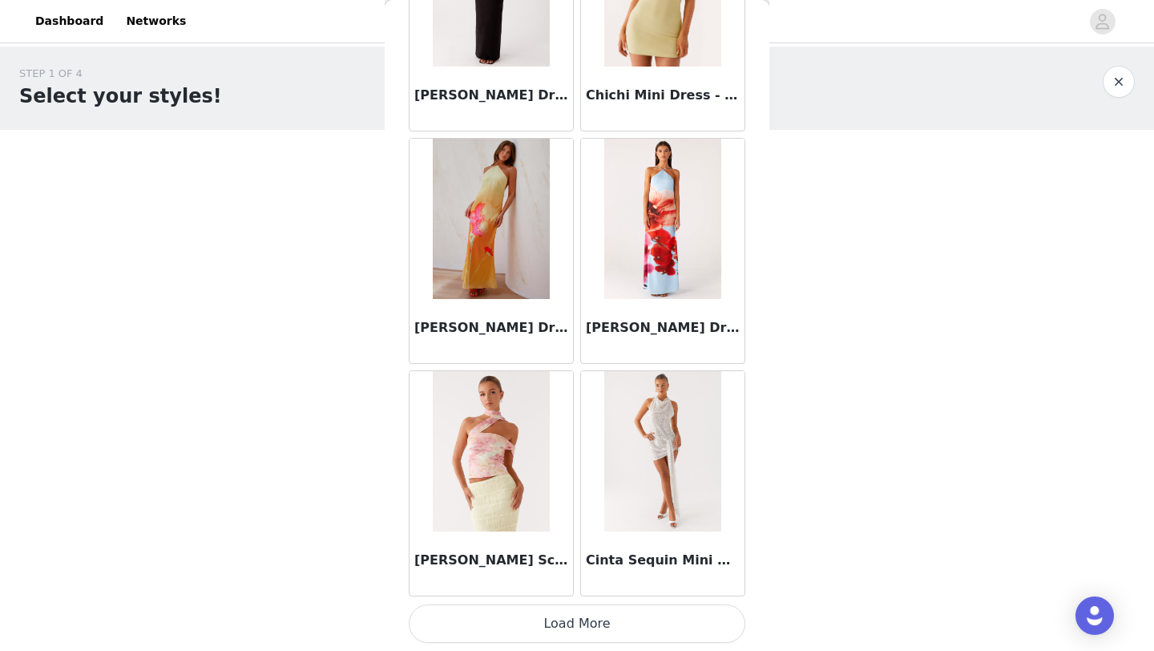
click at [615, 631] on button "Load More" at bounding box center [577, 623] width 337 height 38
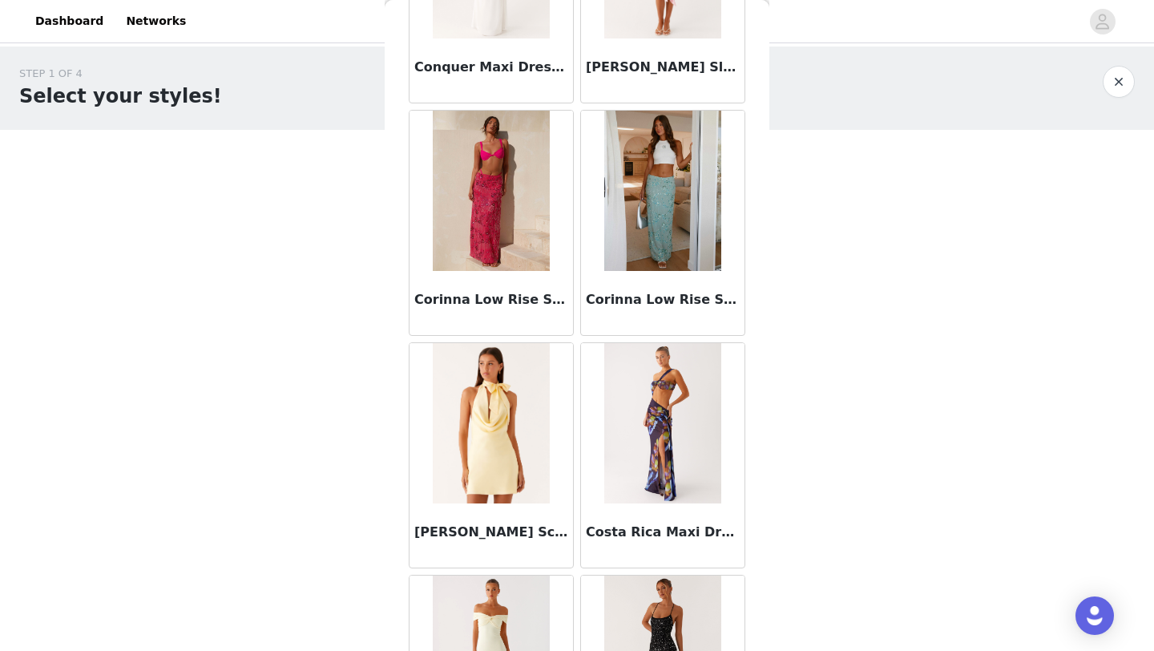
scroll to position [25036, 0]
